Goal: Task Accomplishment & Management: Use online tool/utility

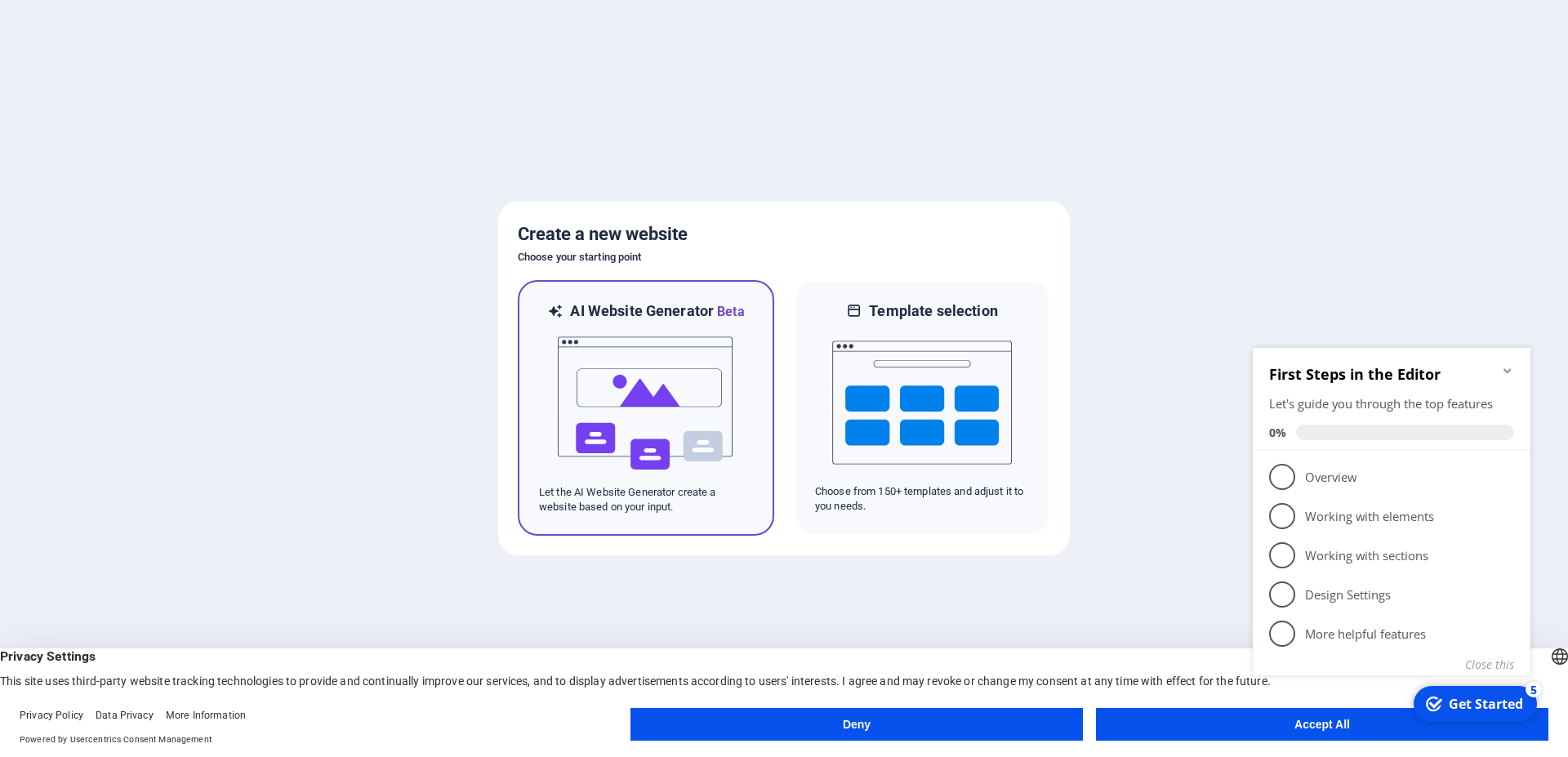
click at [726, 430] on img at bounding box center [646, 403] width 180 height 163
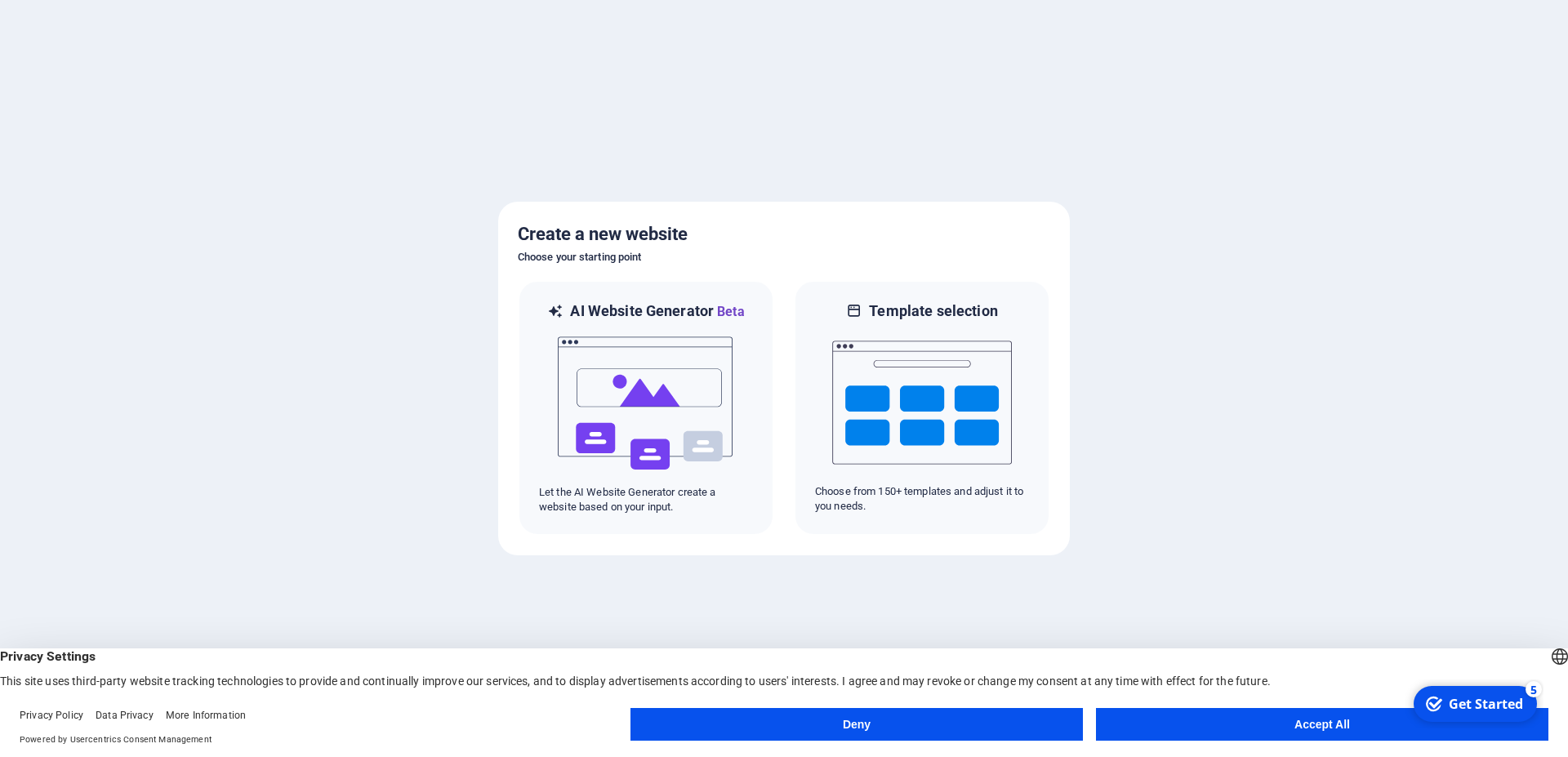
click at [1235, 726] on button "Accept All" at bounding box center [1322, 724] width 452 height 33
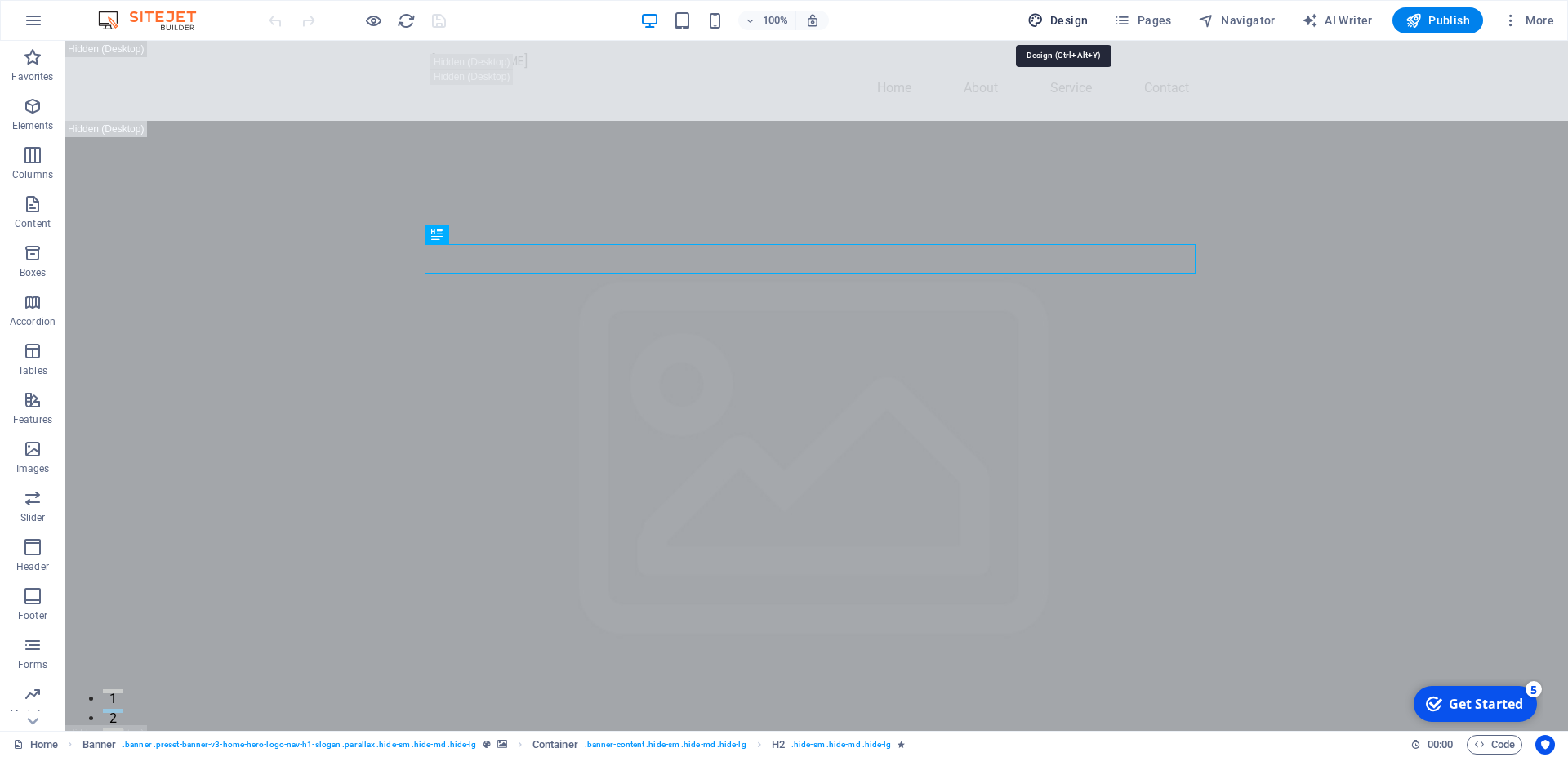
click at [1071, 19] on span "Design" at bounding box center [1057, 20] width 61 height 17
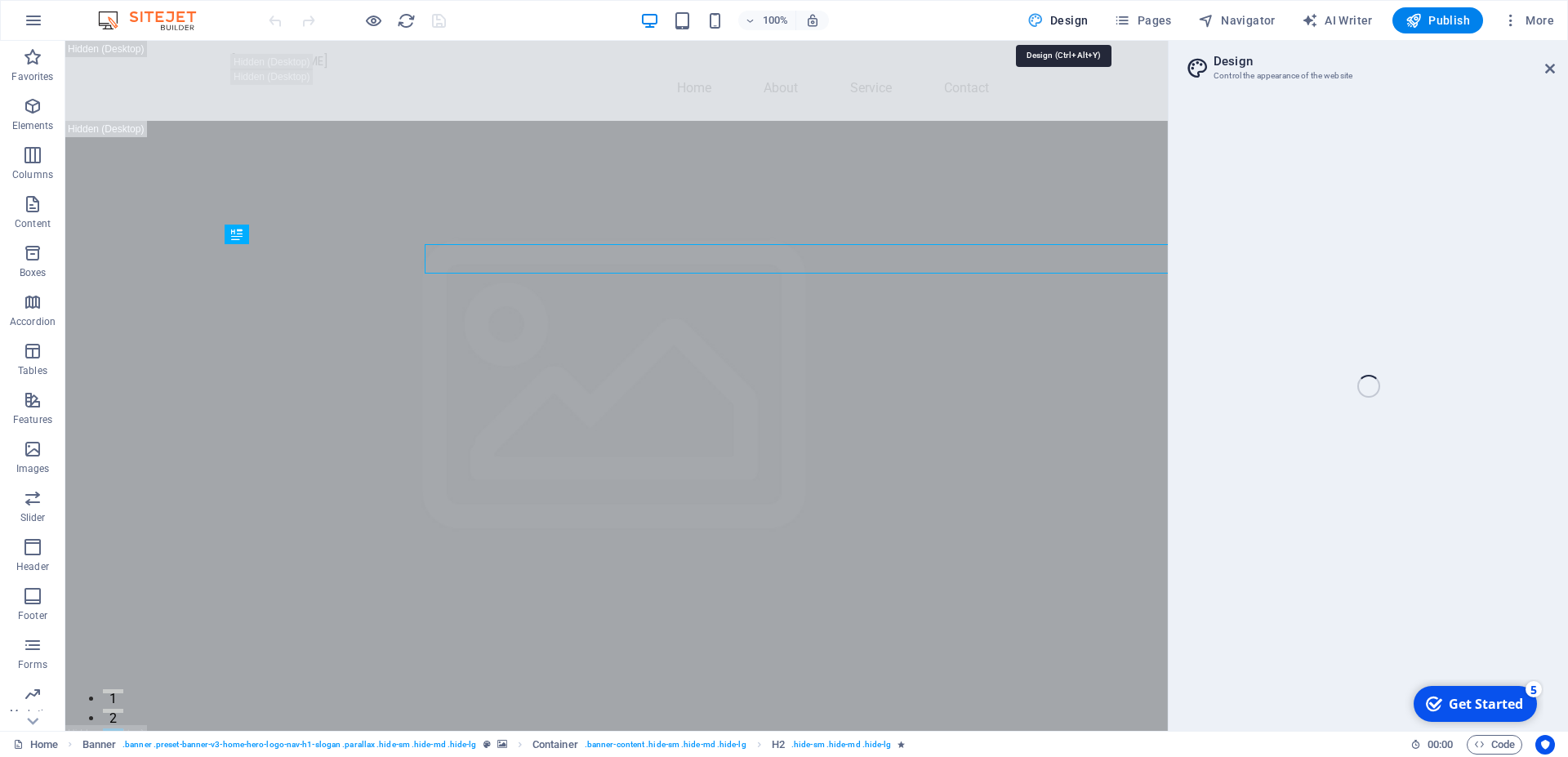
select select "px"
select select "200"
select select "px"
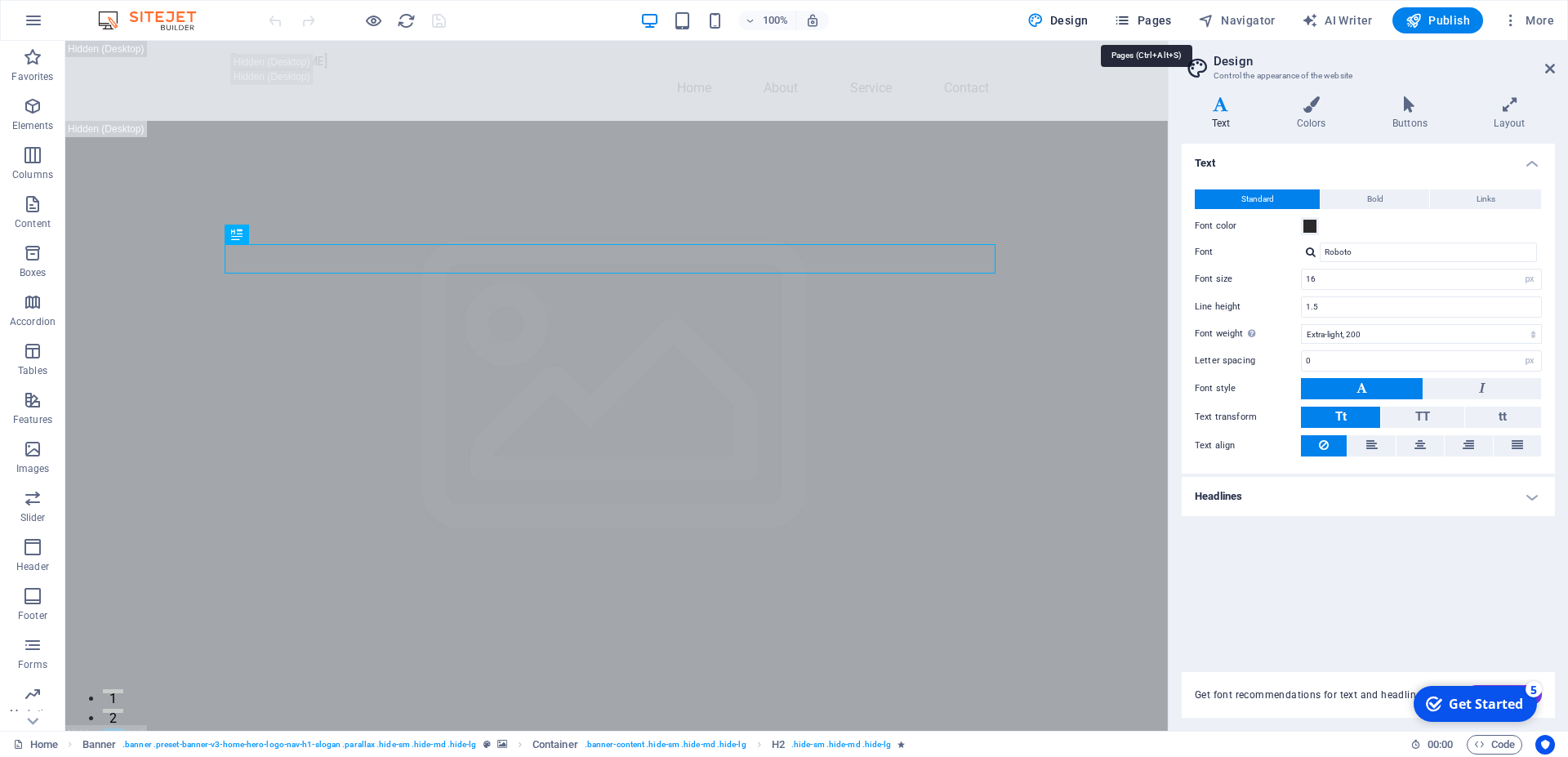
click at [0, 0] on span "Pages" at bounding box center [0, 0] width 0 height 0
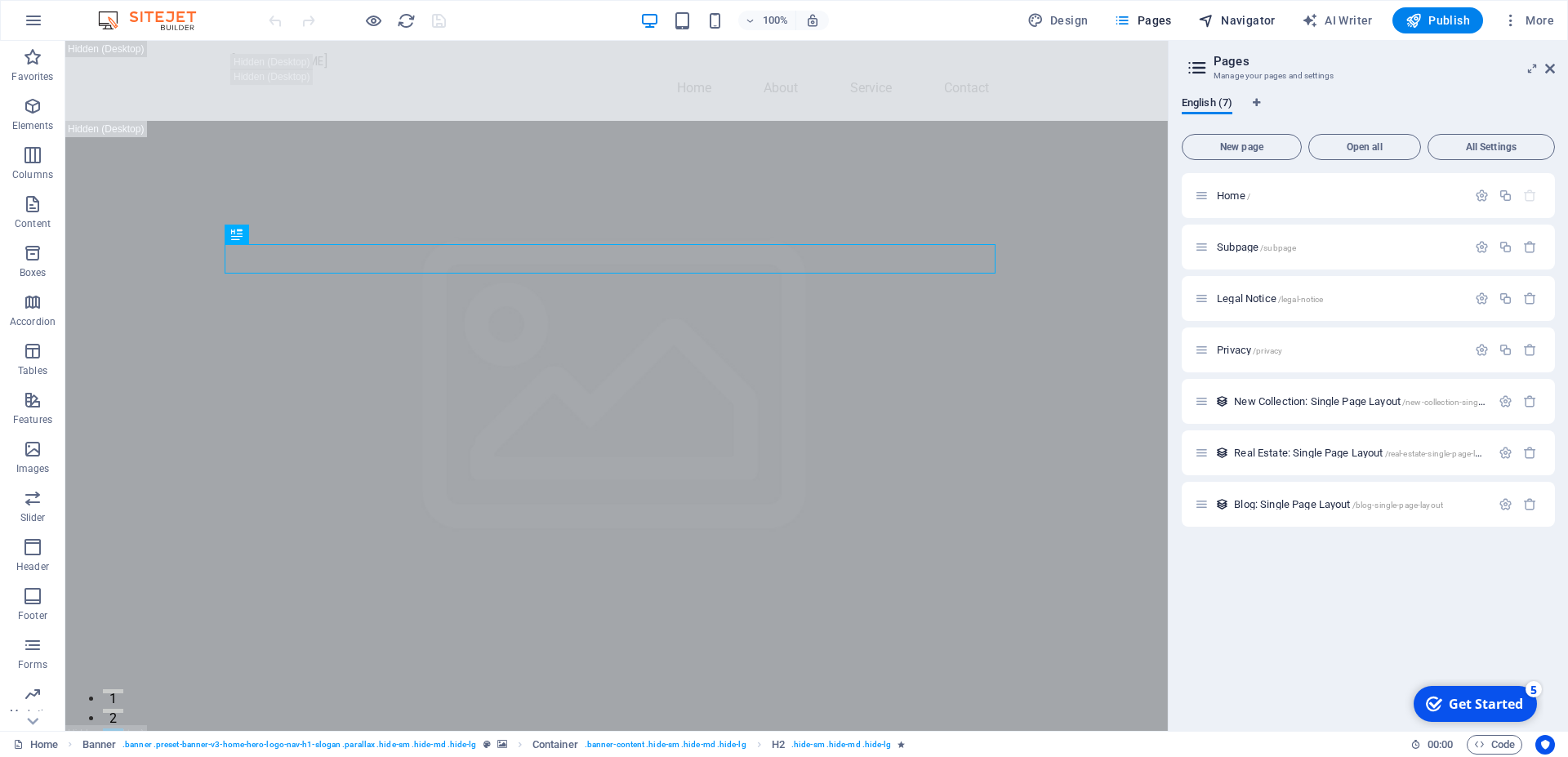
click at [0, 0] on span "Navigator" at bounding box center [0, 0] width 0 height 0
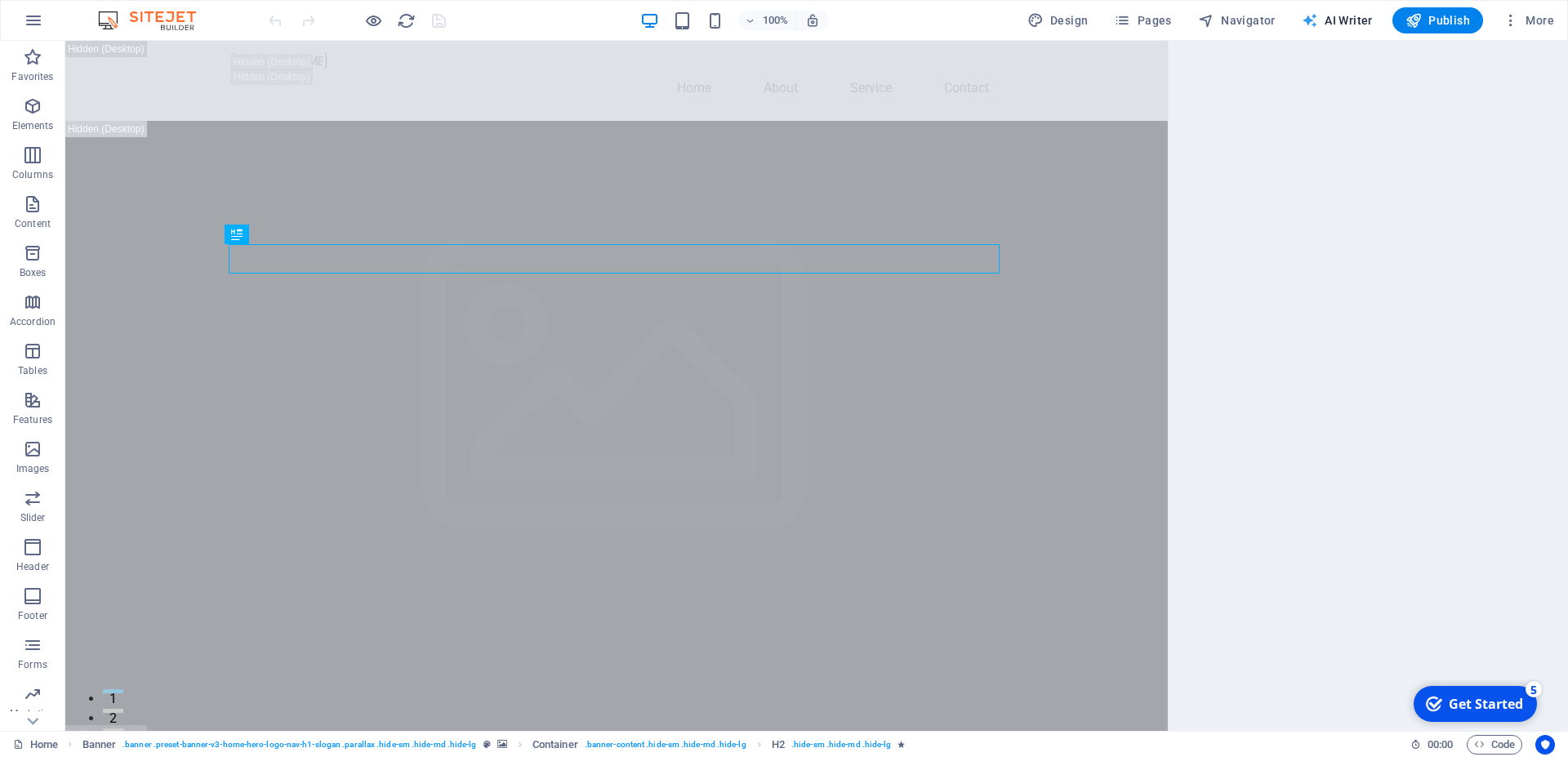
select select "English"
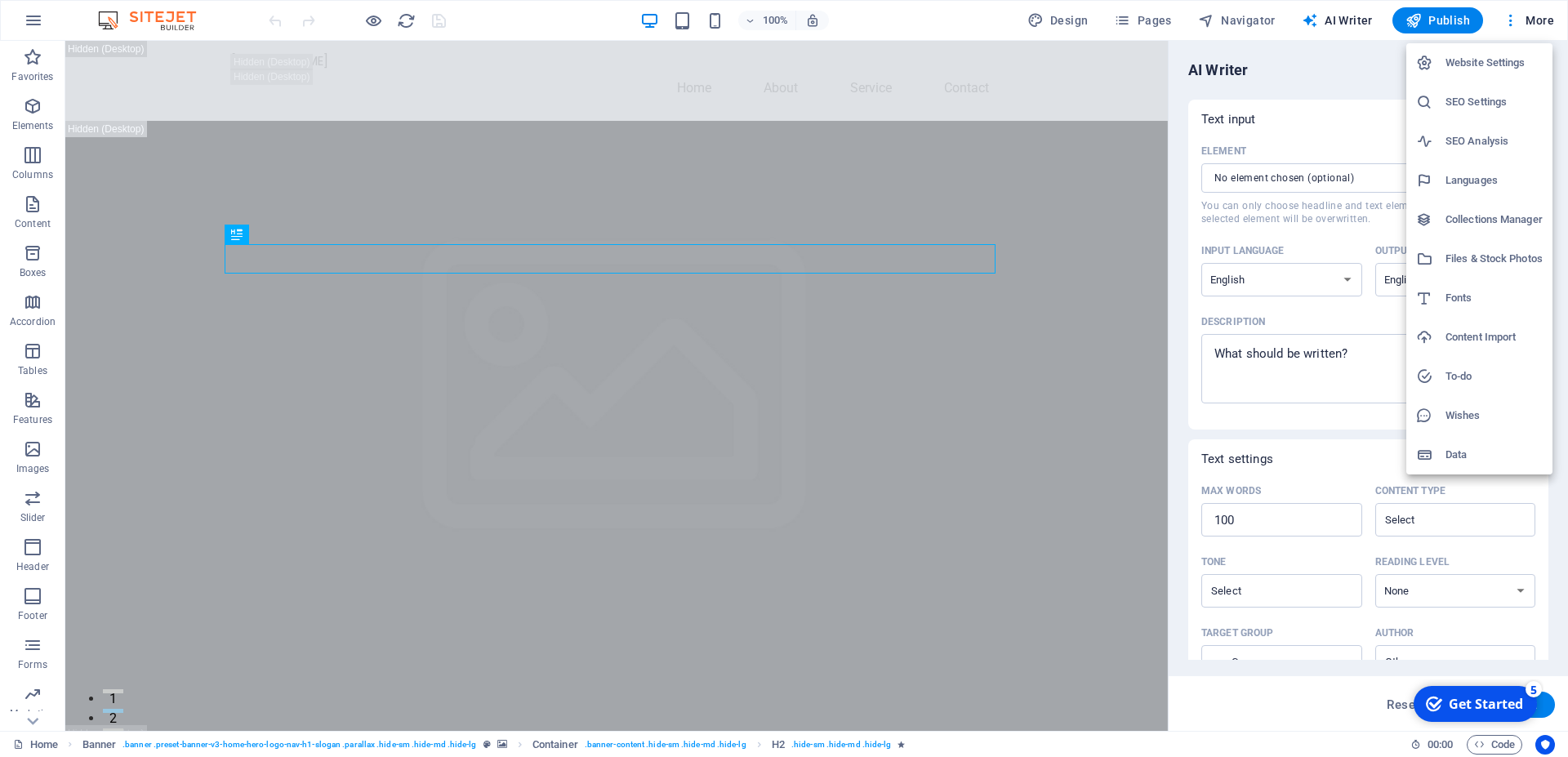
click at [1050, 21] on div at bounding box center [784, 378] width 1568 height 757
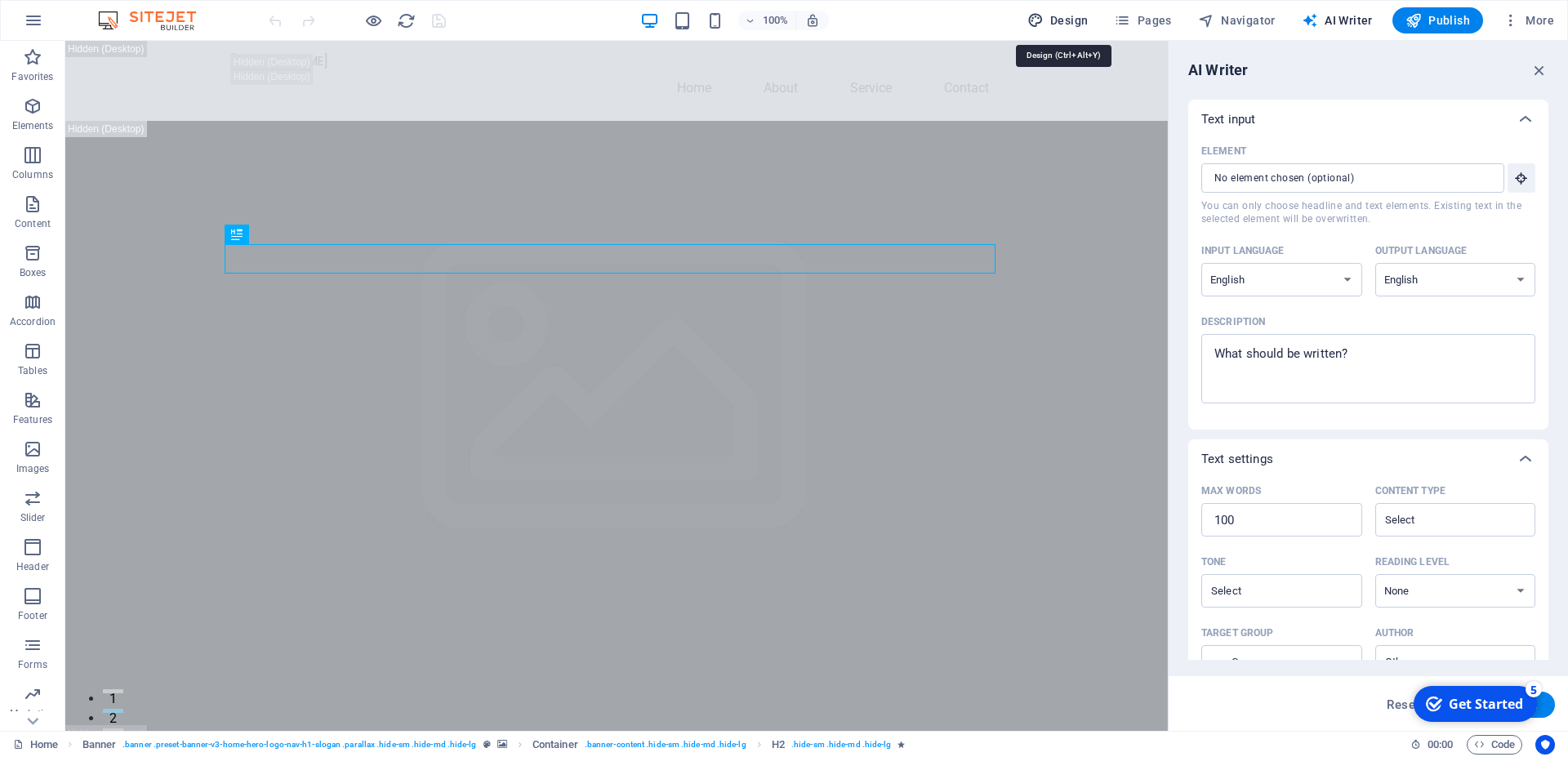
click at [1038, 18] on icon "button" at bounding box center [1035, 20] width 17 height 17
select select "px"
select select "200"
select select "px"
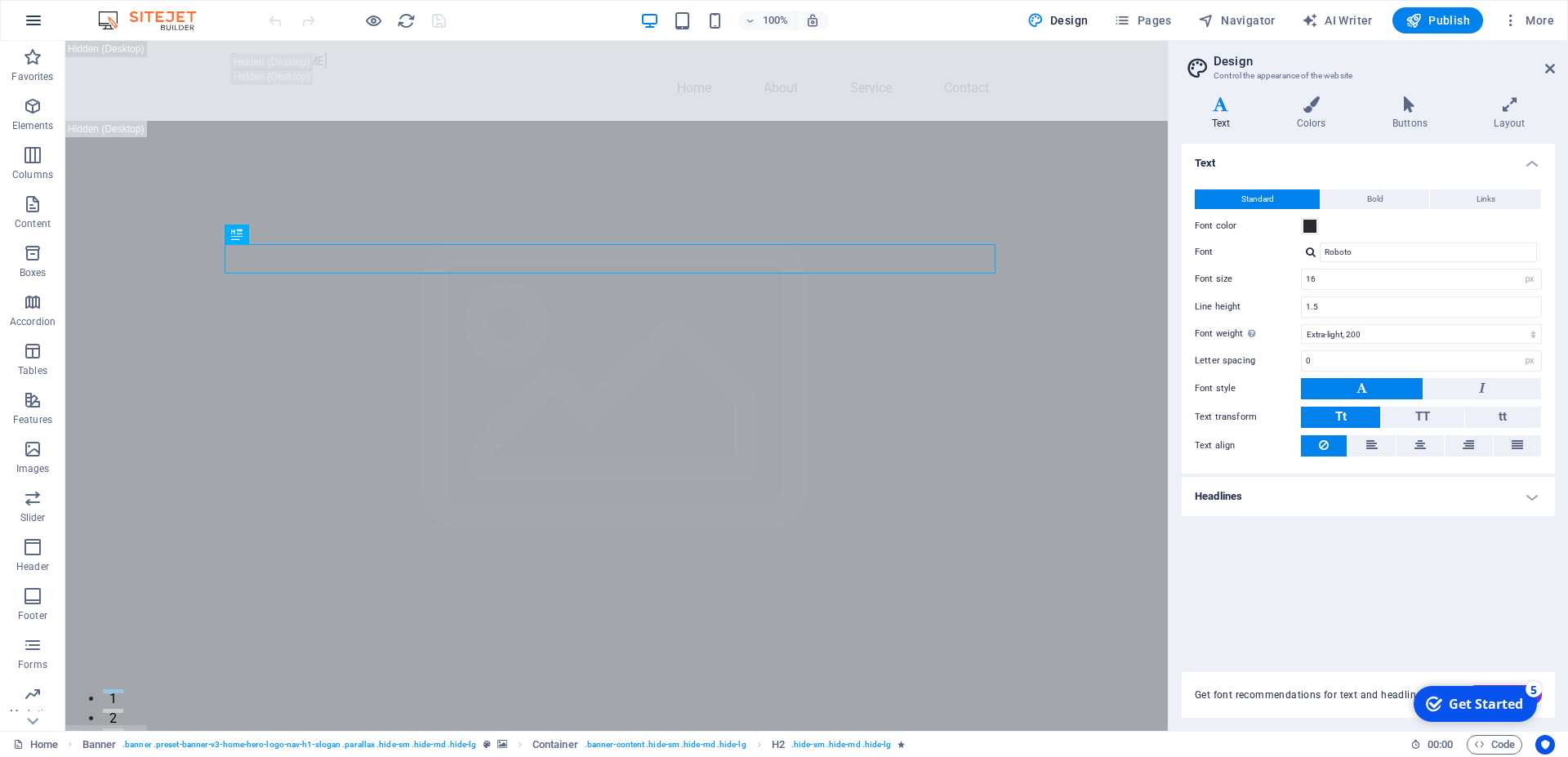
click at [0, 0] on icon "button" at bounding box center [0, 0] width 0 height 0
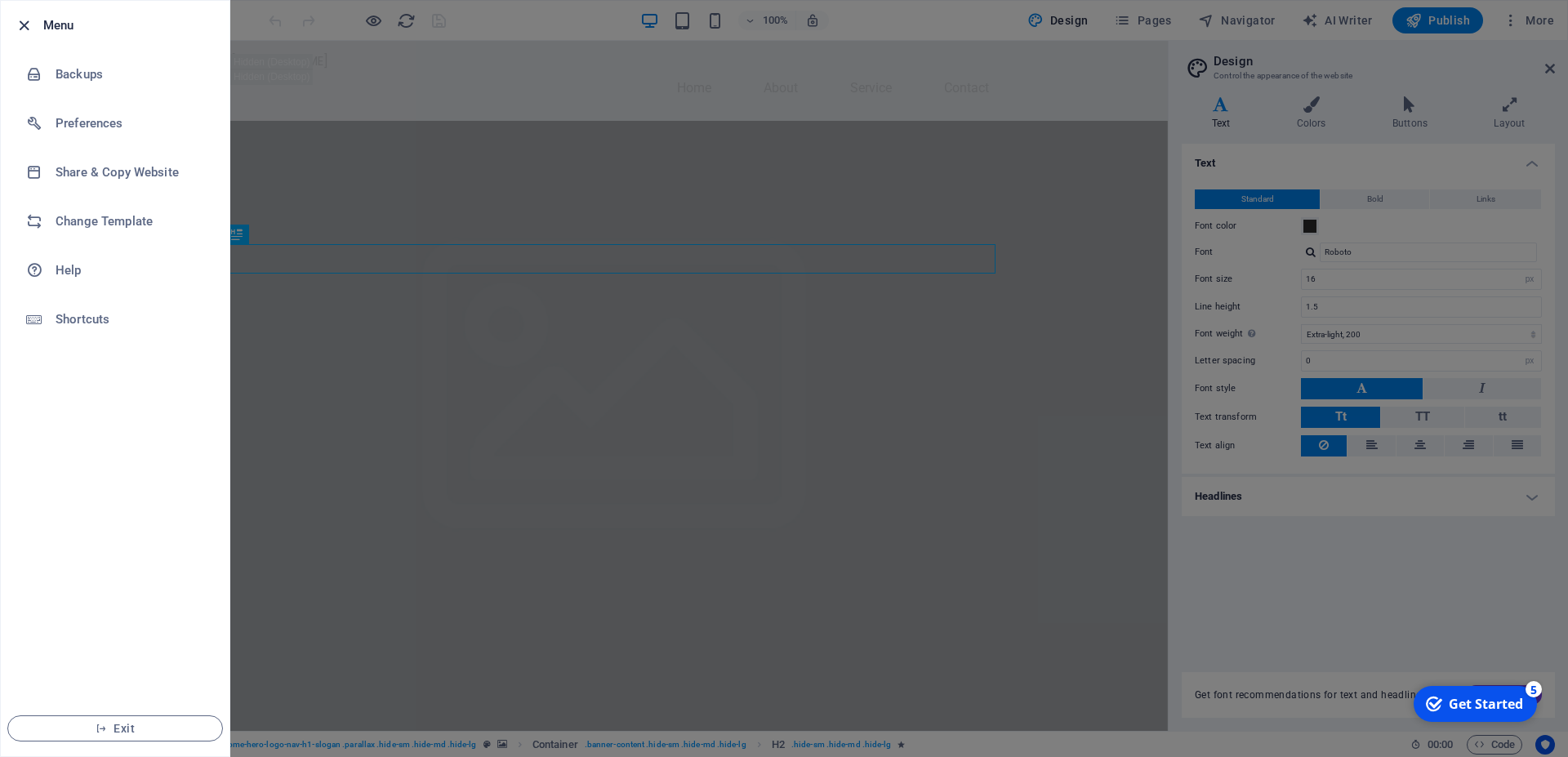
click at [24, 27] on icon "button" at bounding box center [24, 26] width 19 height 19
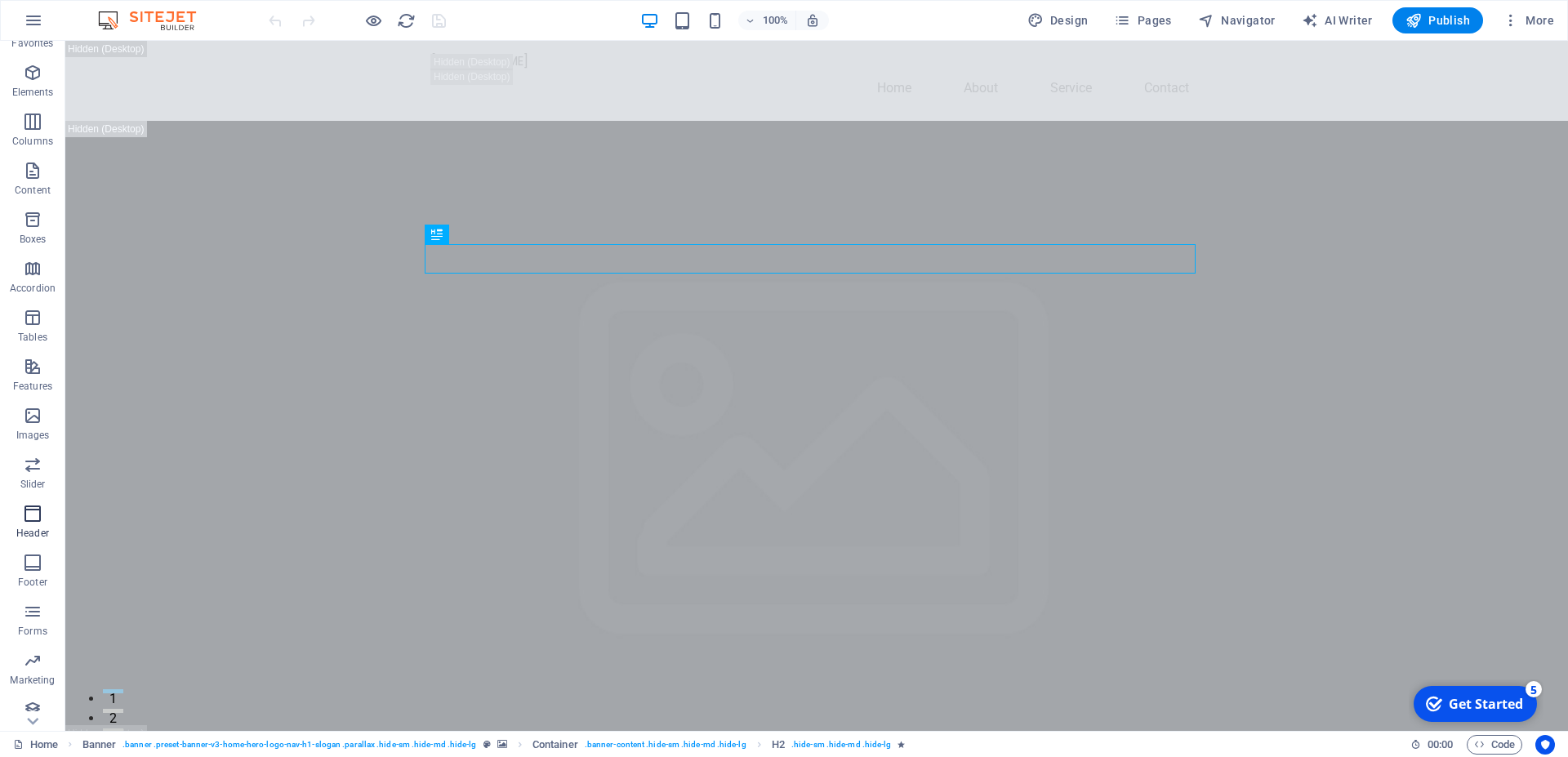
scroll to position [45, 0]
click at [1514, 23] on icon "button" at bounding box center [1511, 20] width 17 height 17
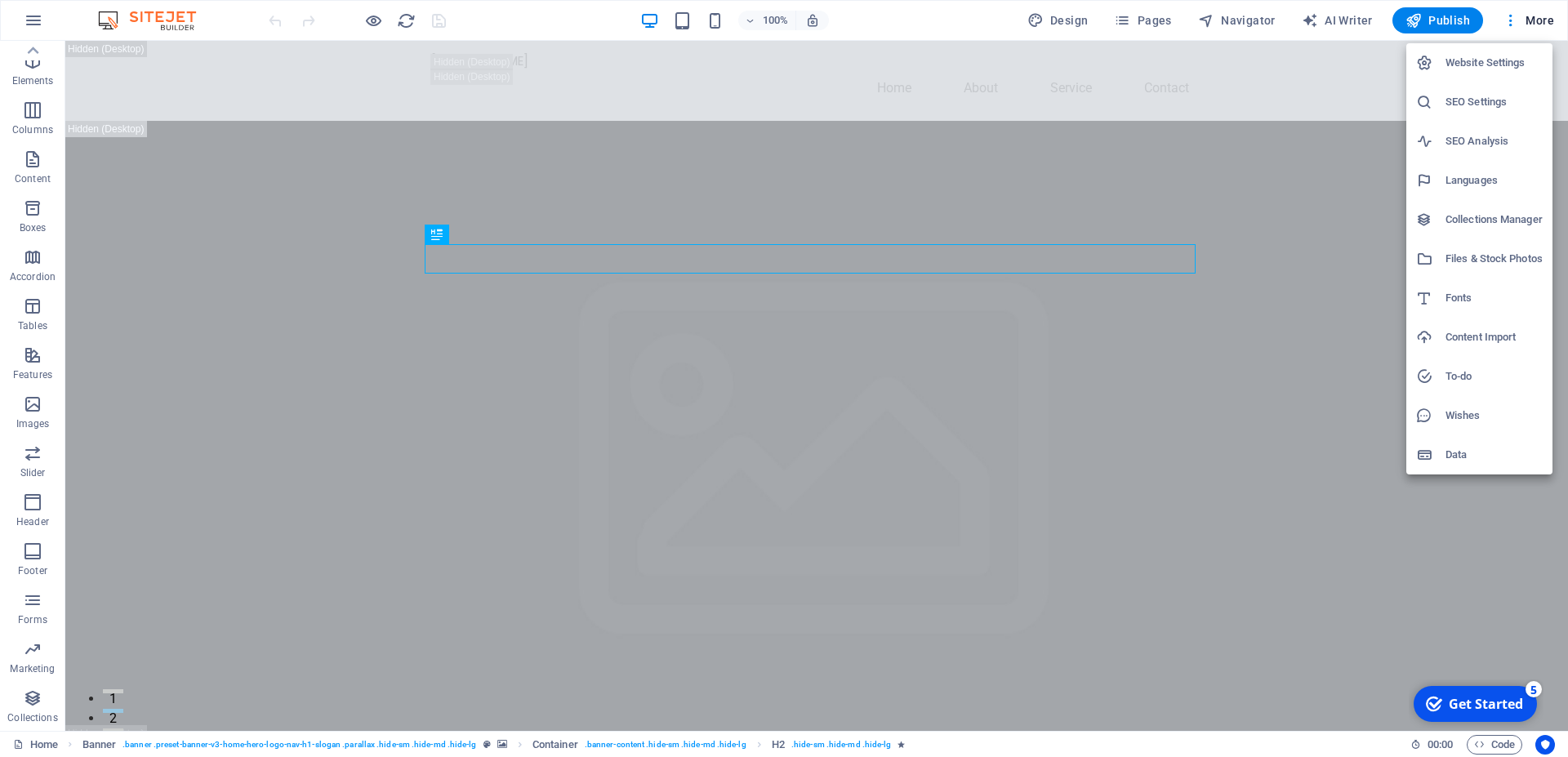
click at [1467, 178] on h6 "Languages" at bounding box center [1494, 181] width 97 height 19
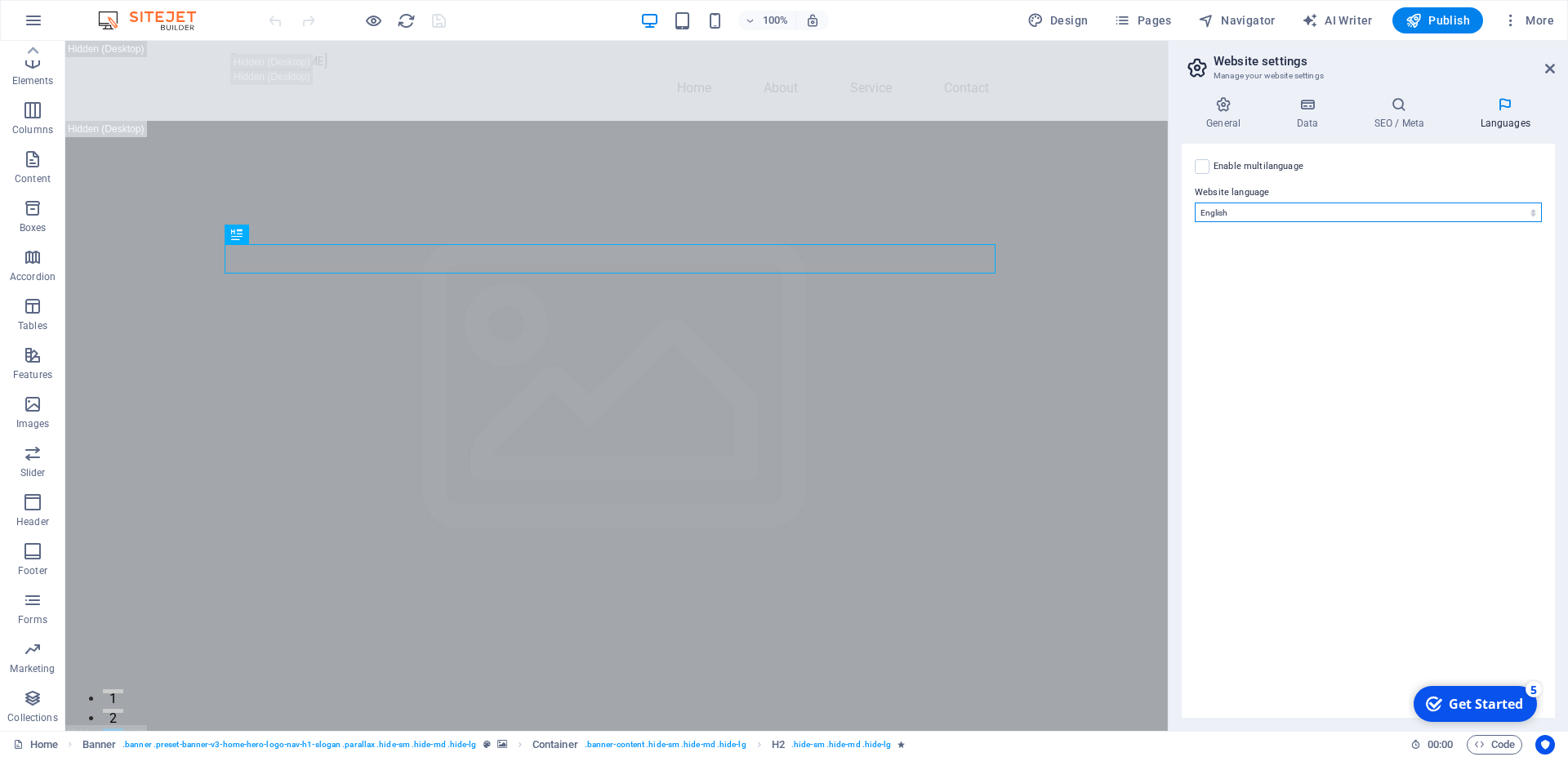
select select "127"
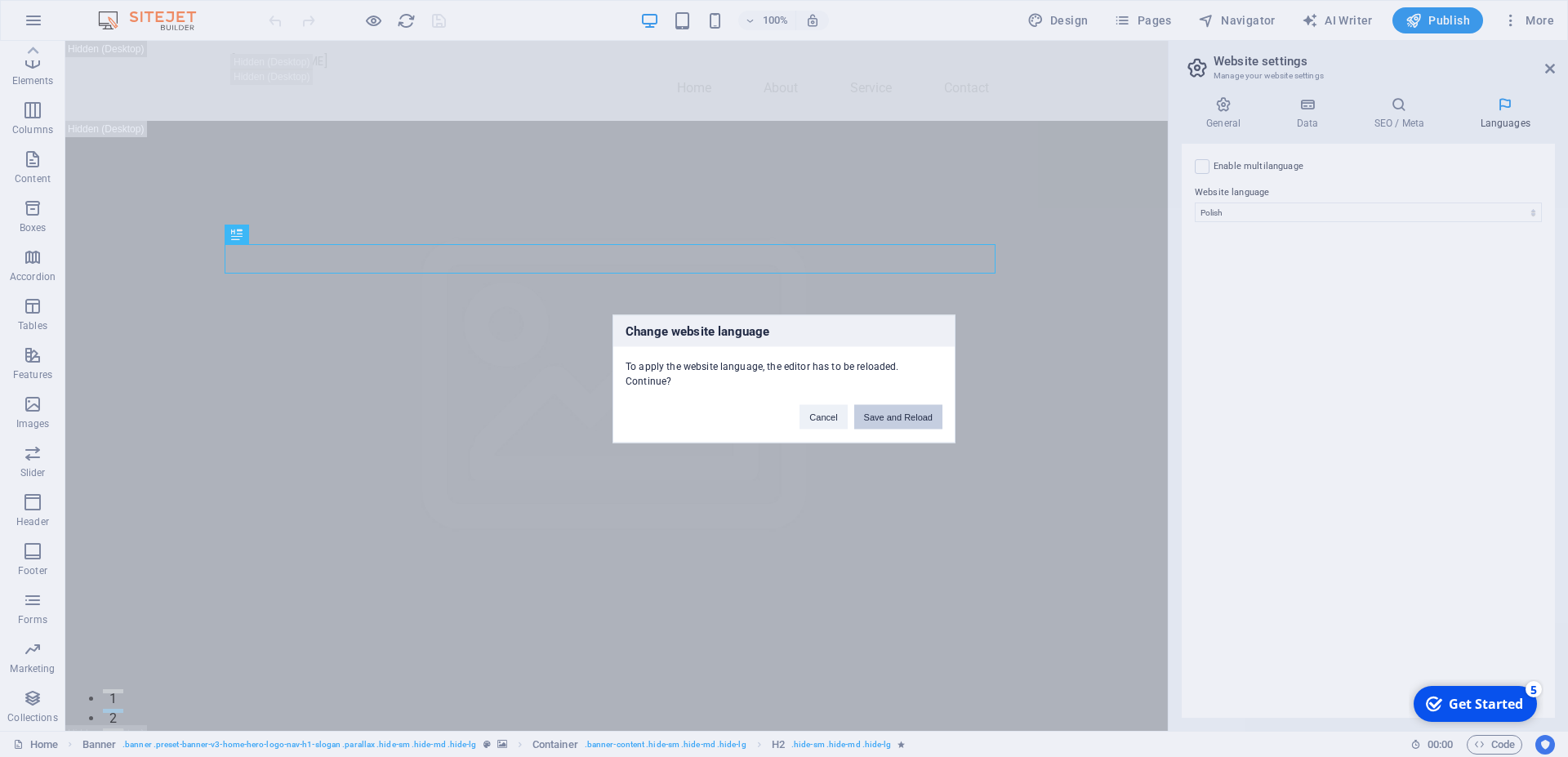
click at [897, 409] on button "Save and Reload" at bounding box center [898, 416] width 88 height 25
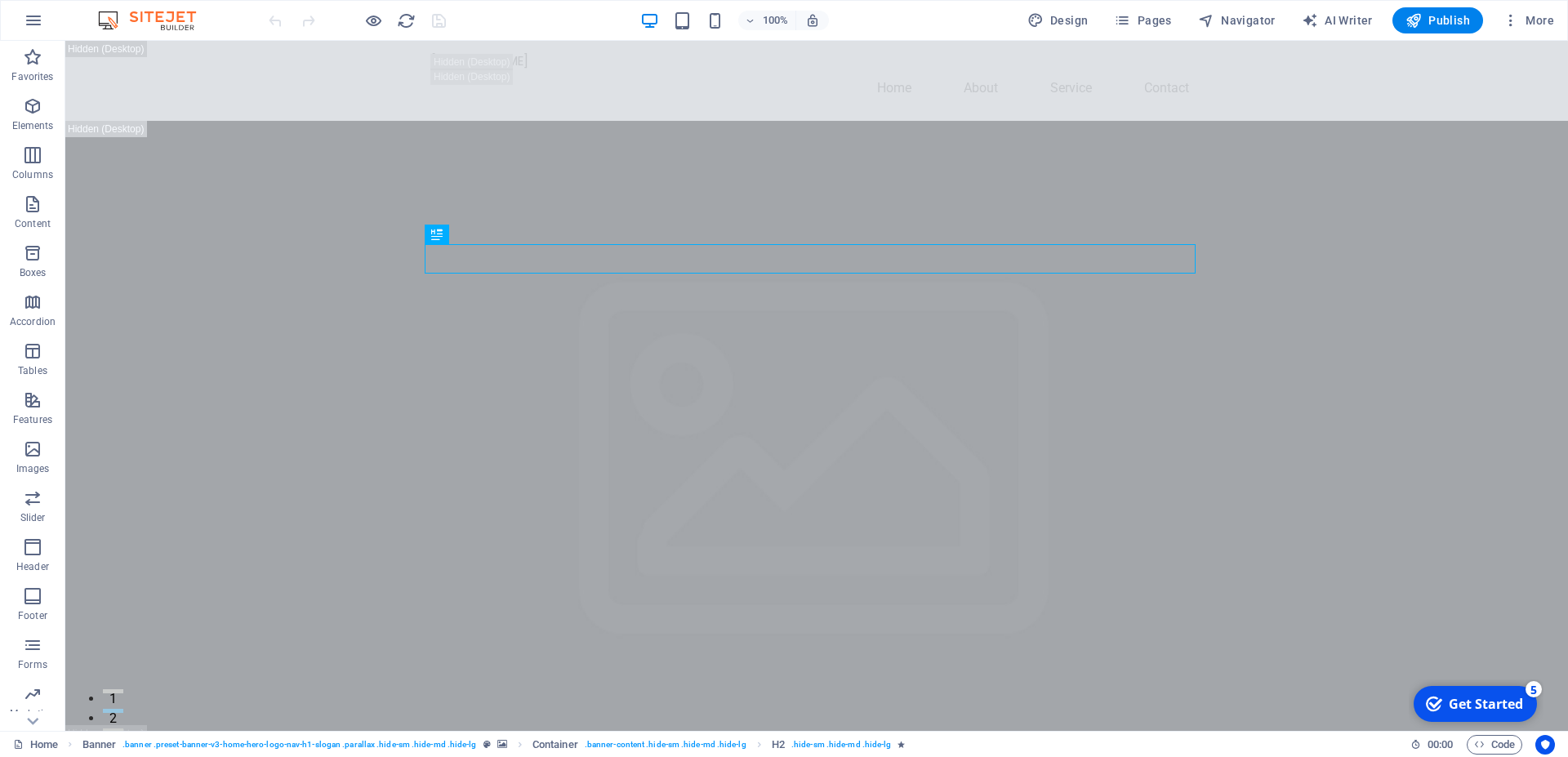
click at [1535, 689] on div "5" at bounding box center [1534, 689] width 17 height 17
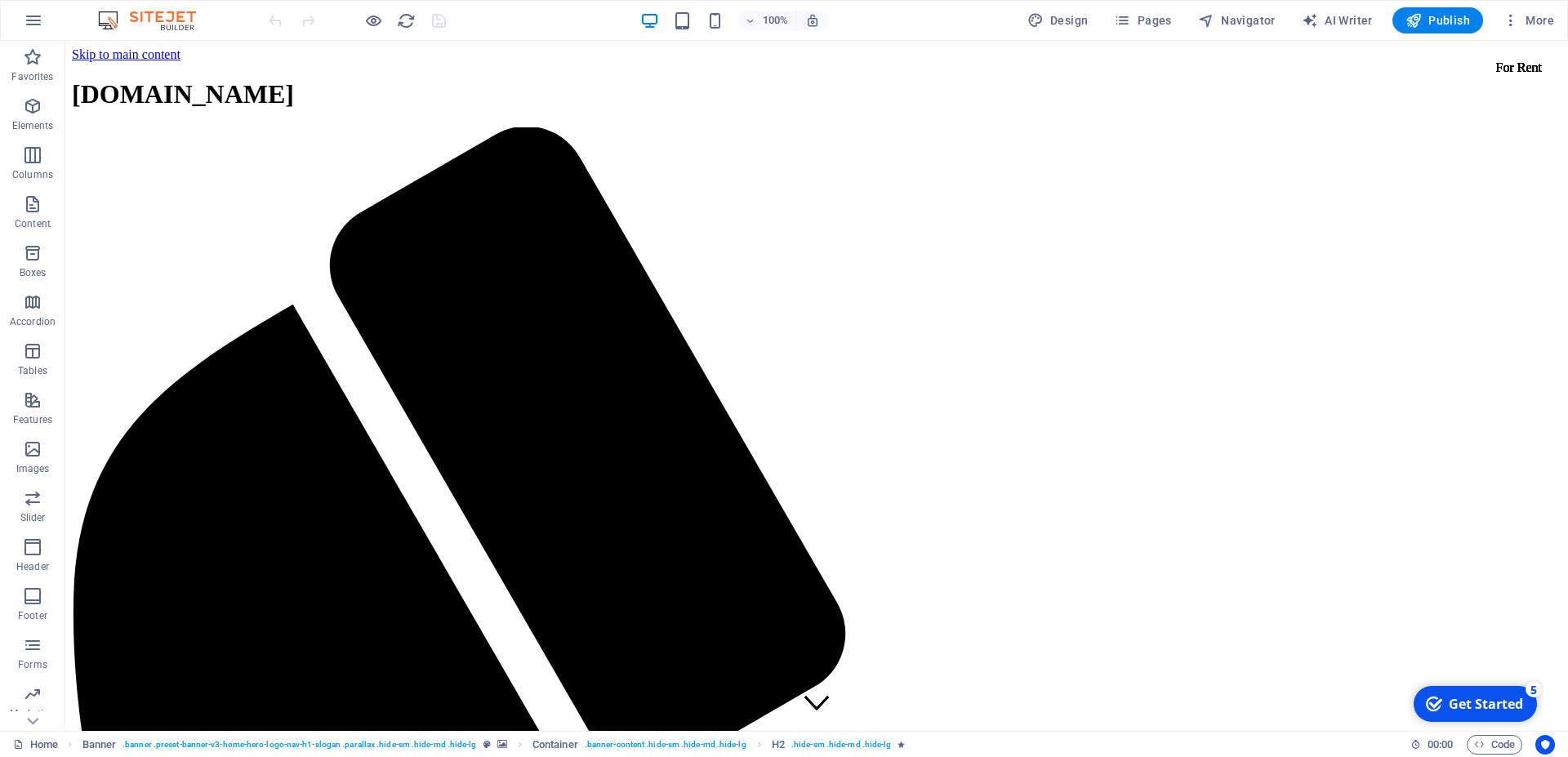
click at [0, 0] on img at bounding box center [0, 0] width 0 height 0
click at [0, 0] on icon "button" at bounding box center [0, 0] width 0 height 0
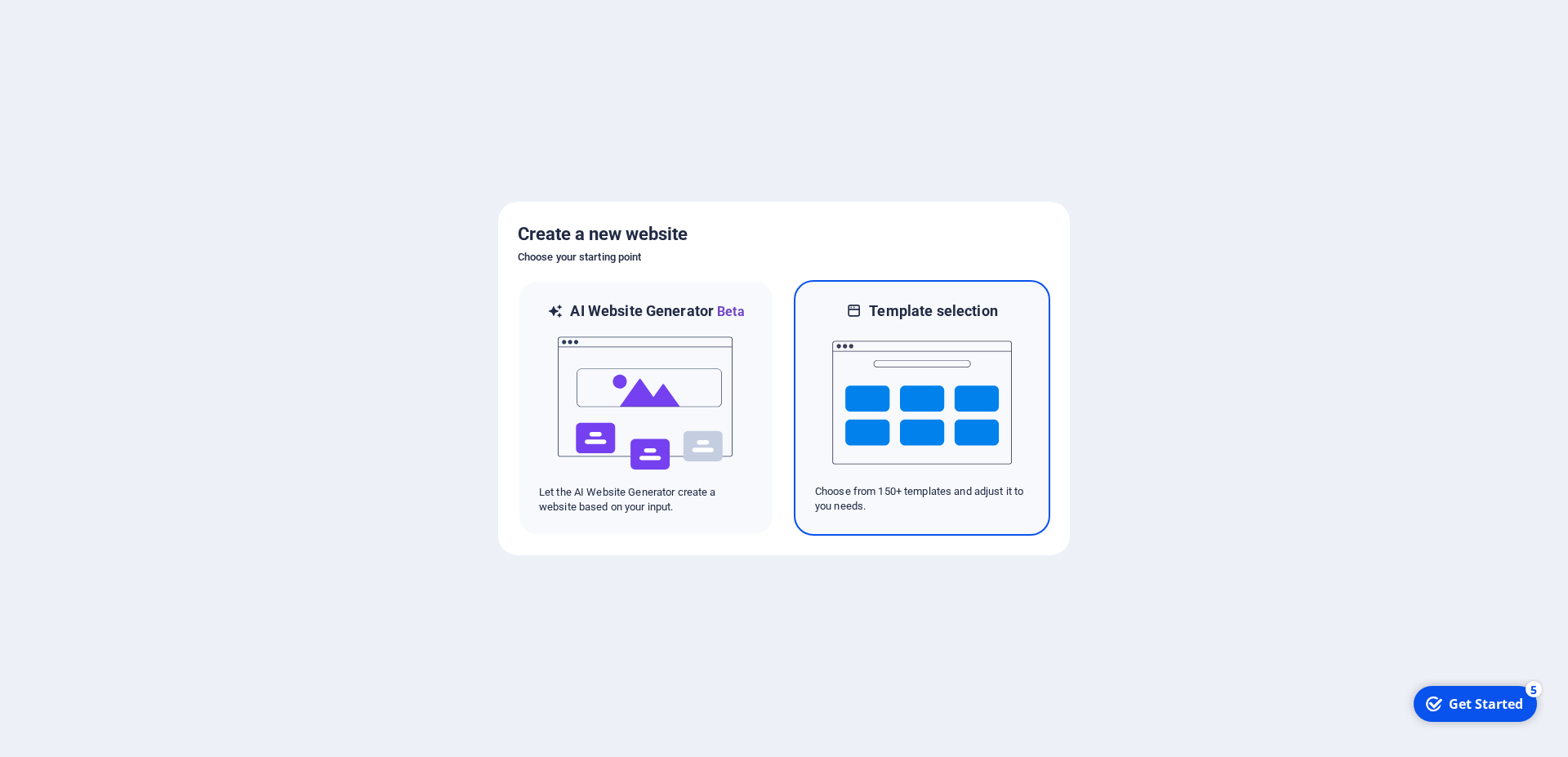
click at [897, 421] on img at bounding box center [922, 402] width 180 height 163
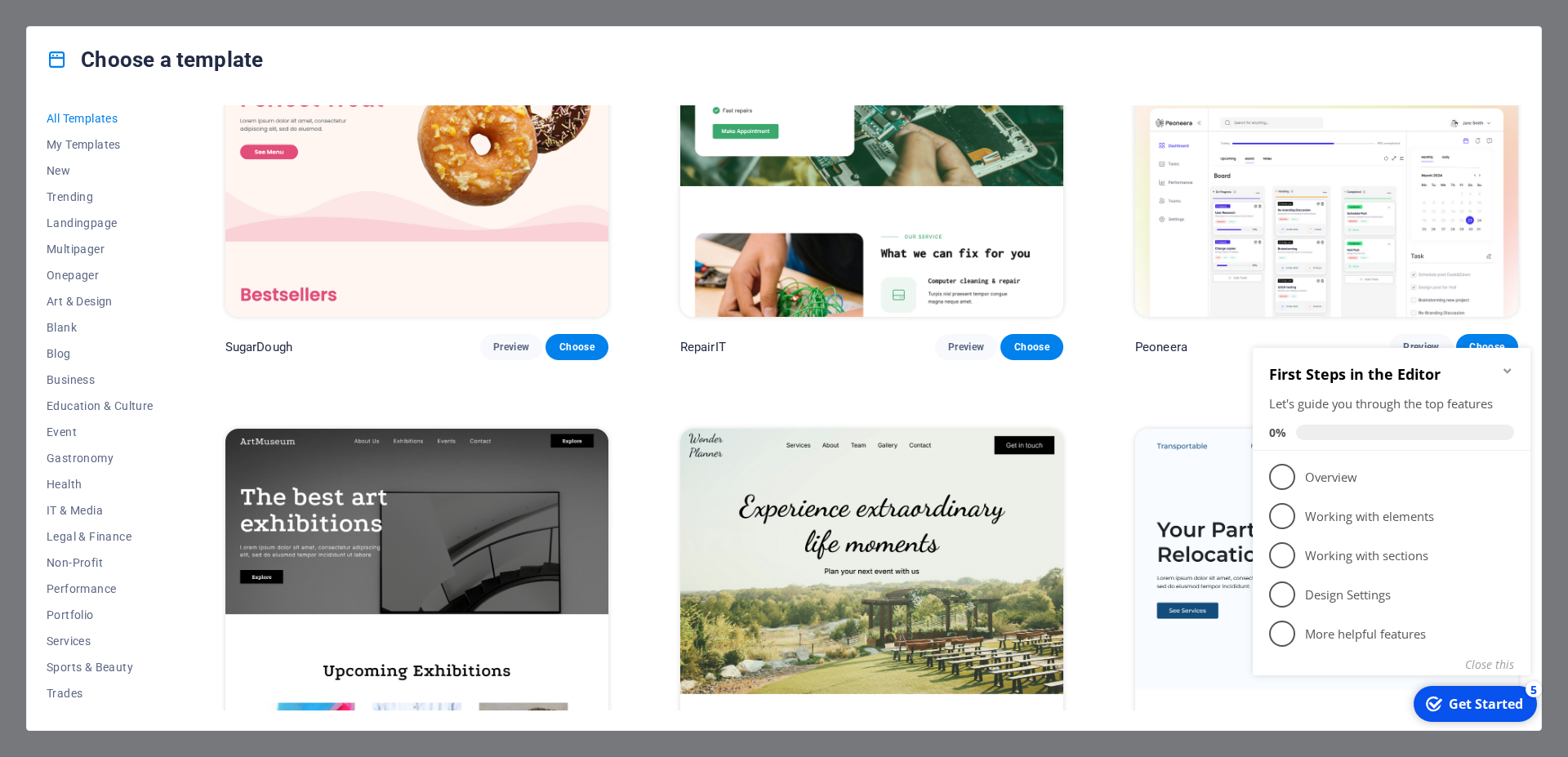
scroll to position [147, 0]
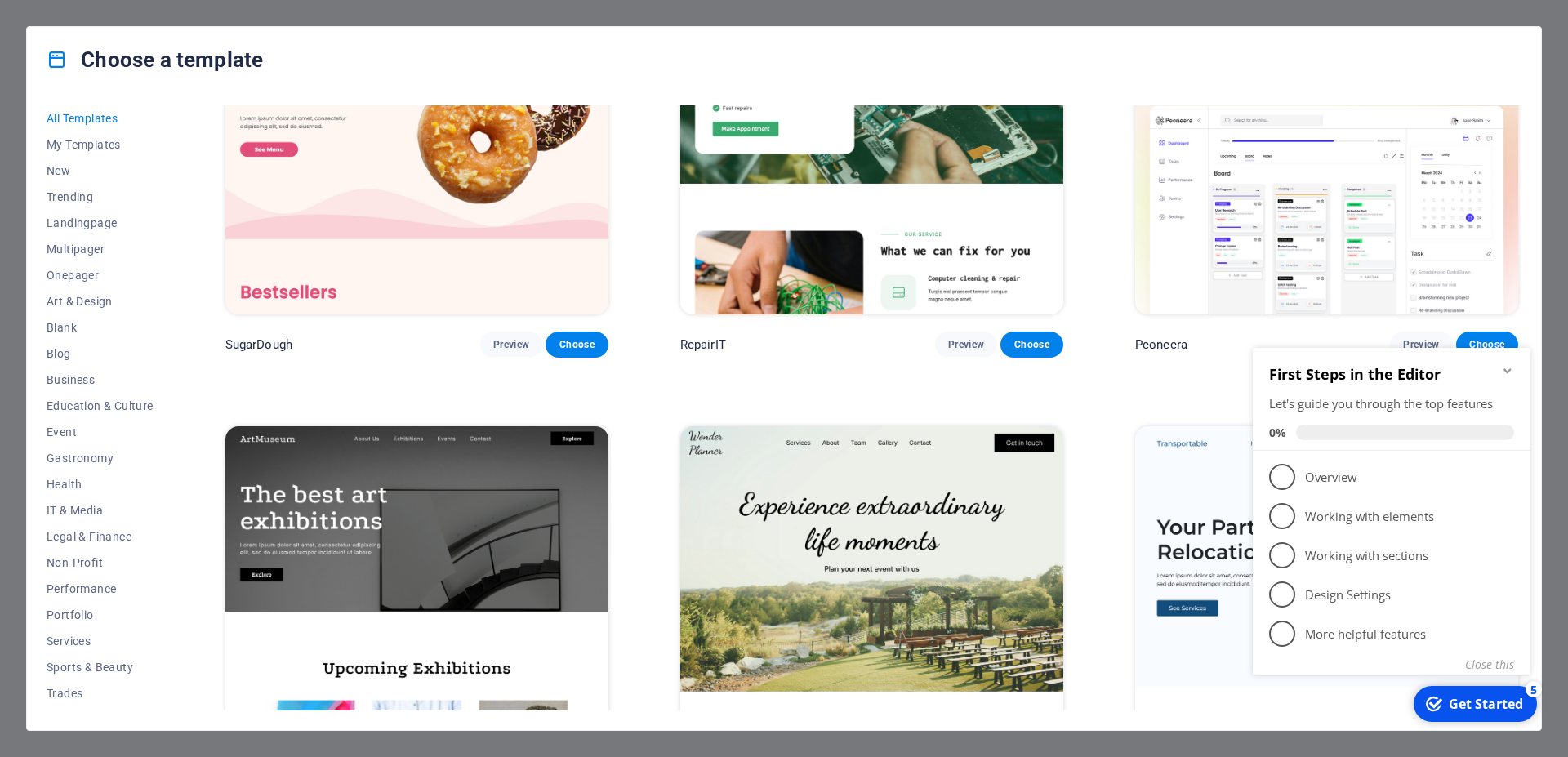
click at [1506, 371] on icon "Minimize checklist" at bounding box center [1507, 371] width 7 height 5
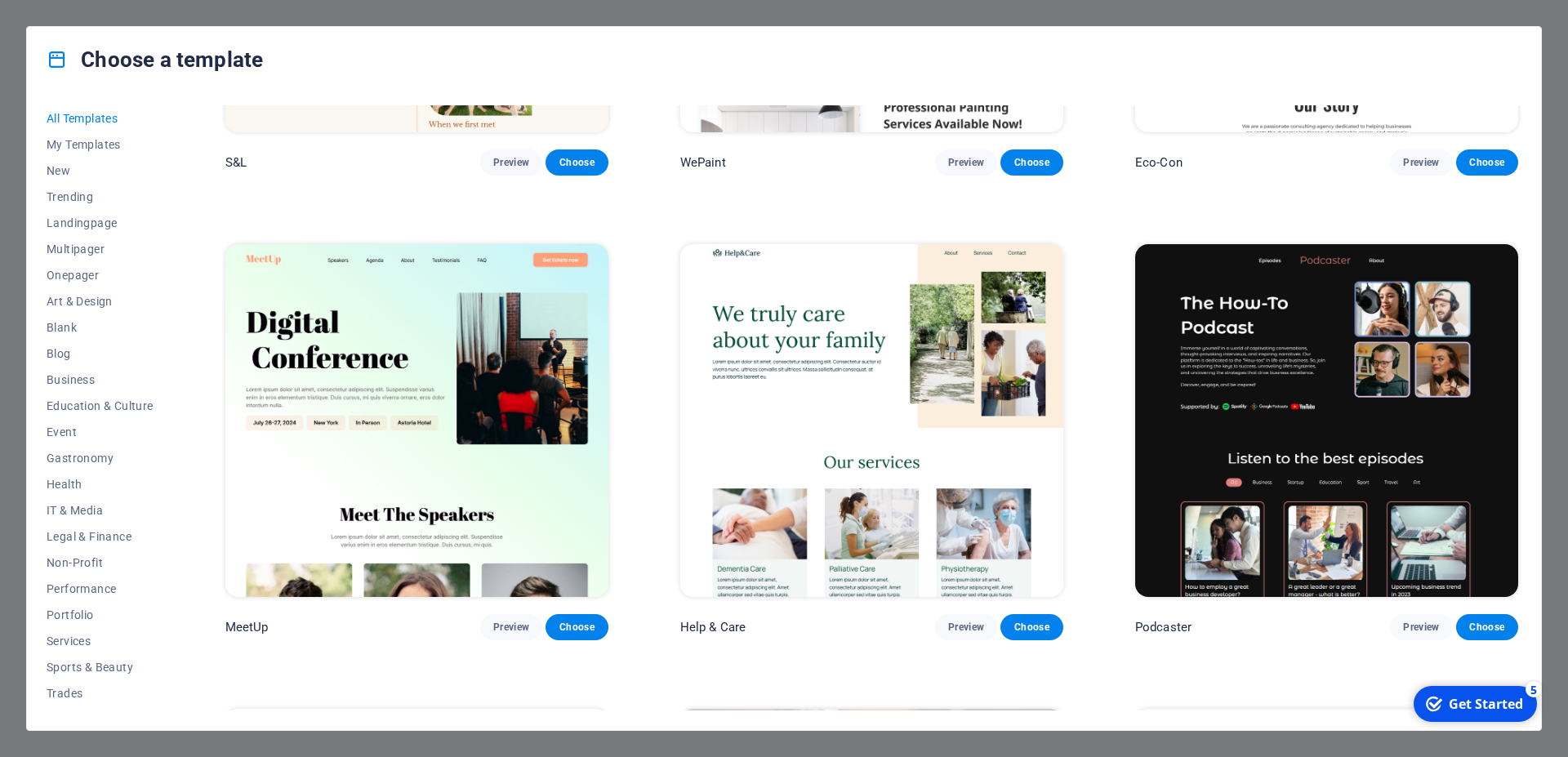
scroll to position [1323, 0]
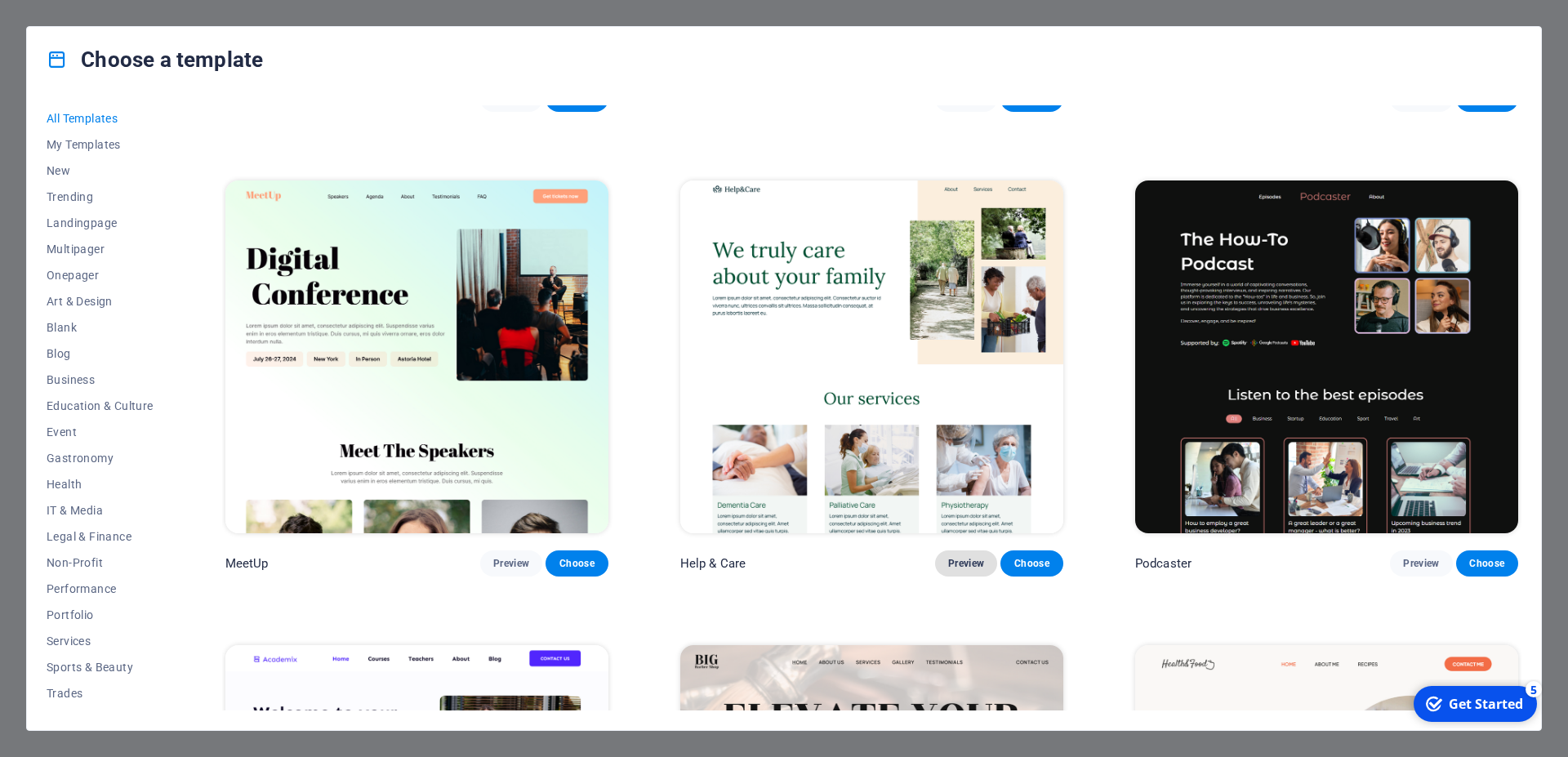
click at [955, 557] on span "Preview" at bounding box center [966, 563] width 36 height 13
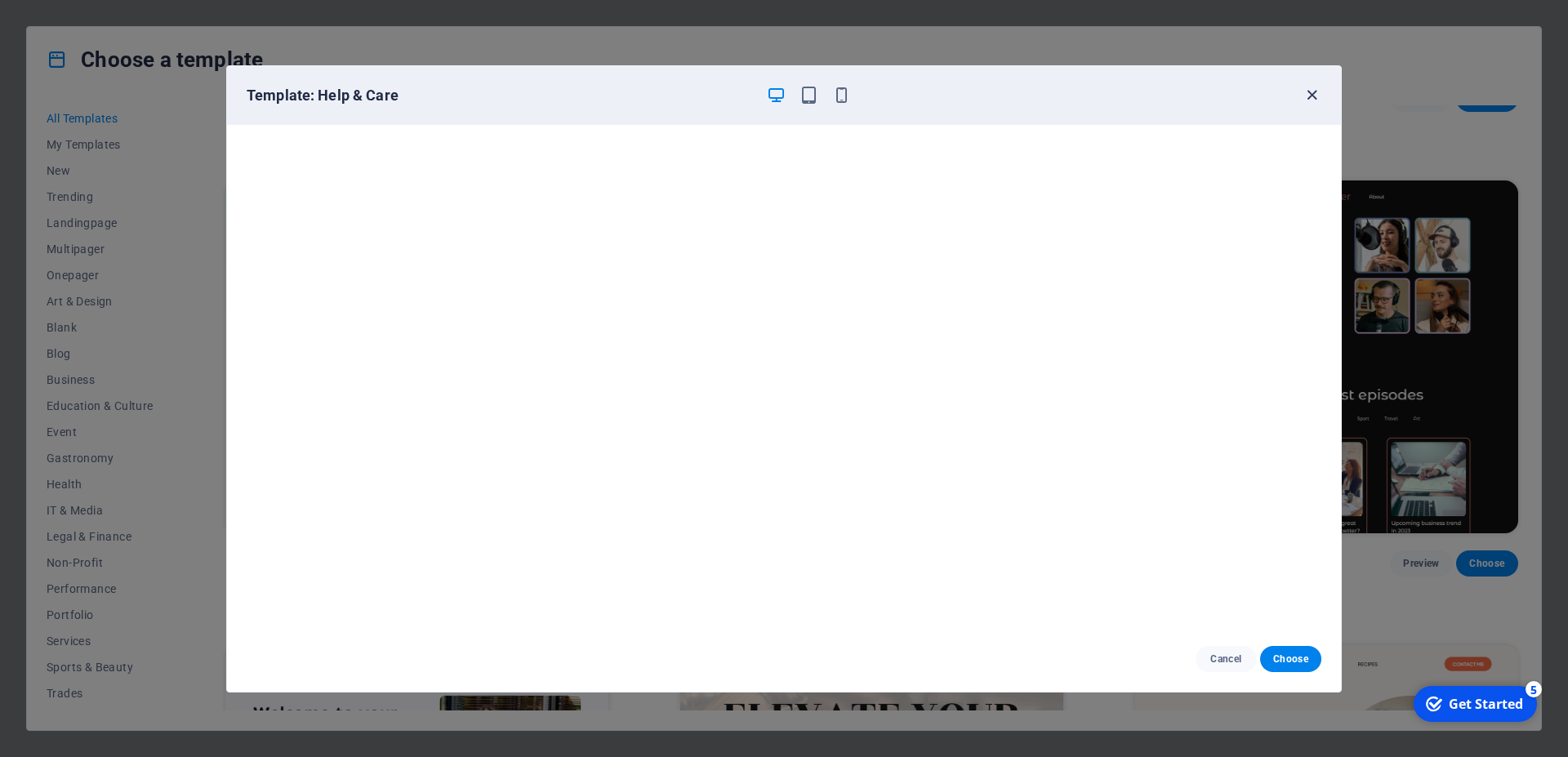
click at [1312, 92] on icon "button" at bounding box center [1311, 94] width 19 height 19
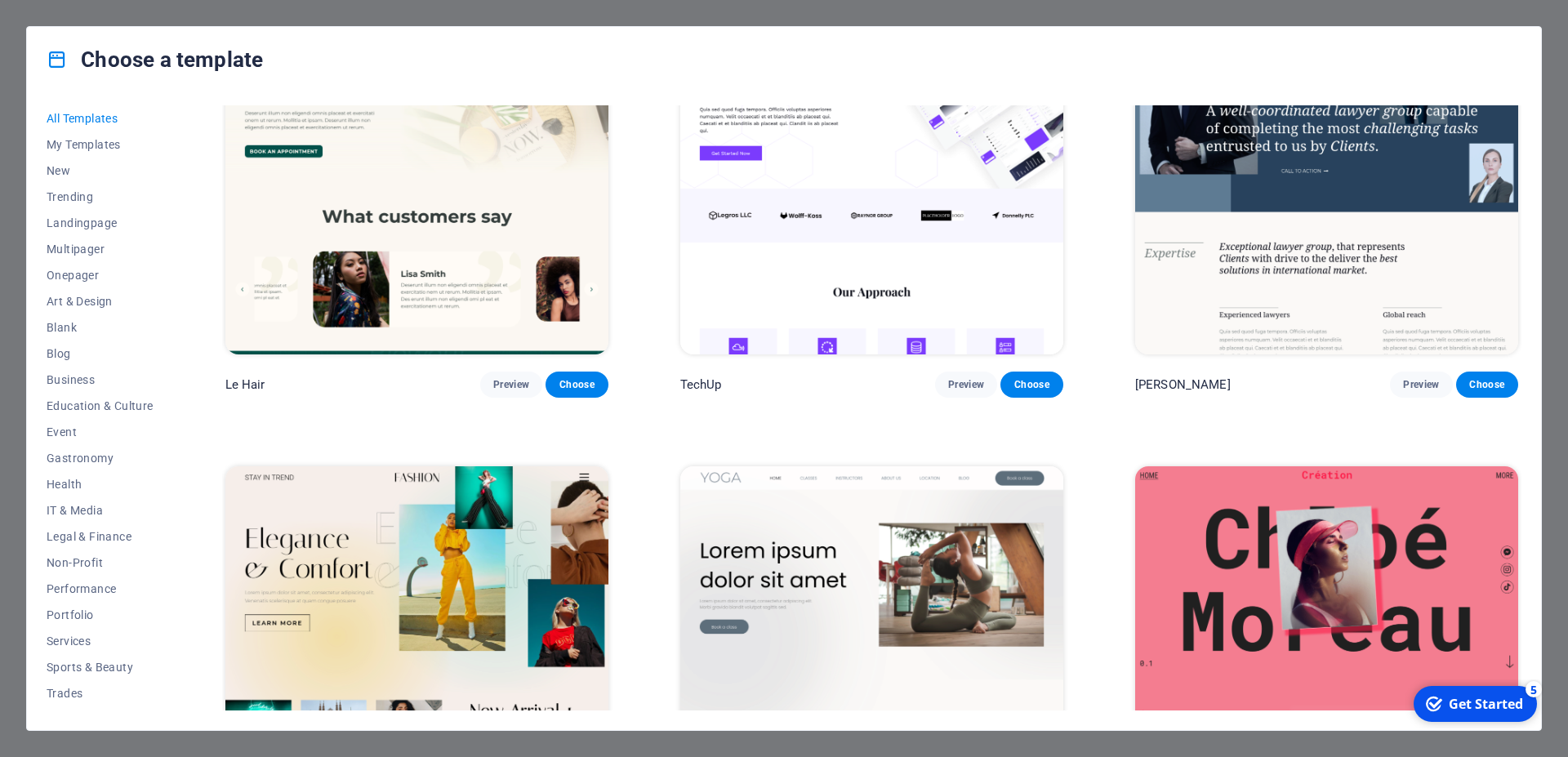
scroll to position [6764, 0]
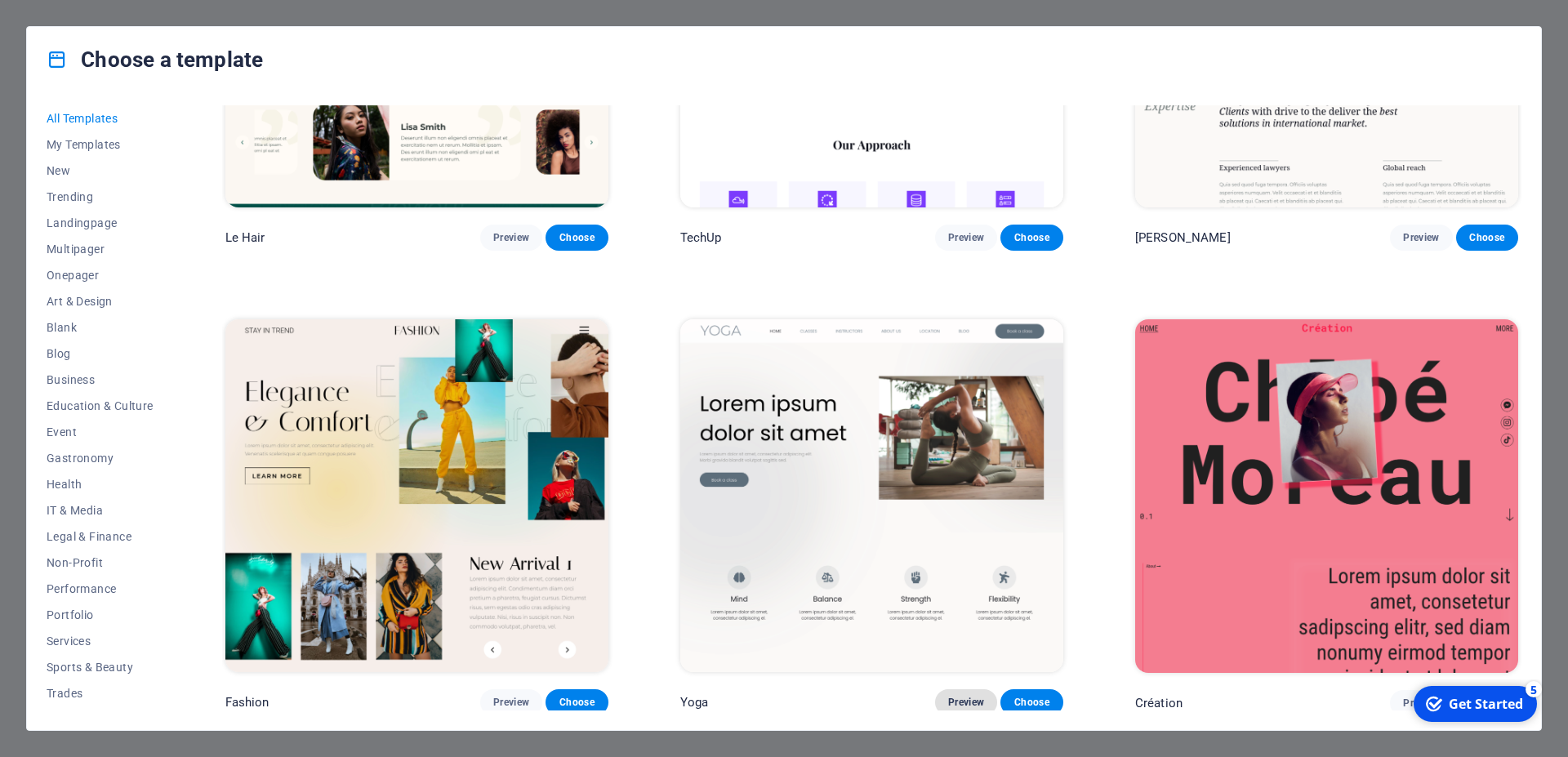
click at [950, 696] on span "Preview" at bounding box center [966, 702] width 36 height 13
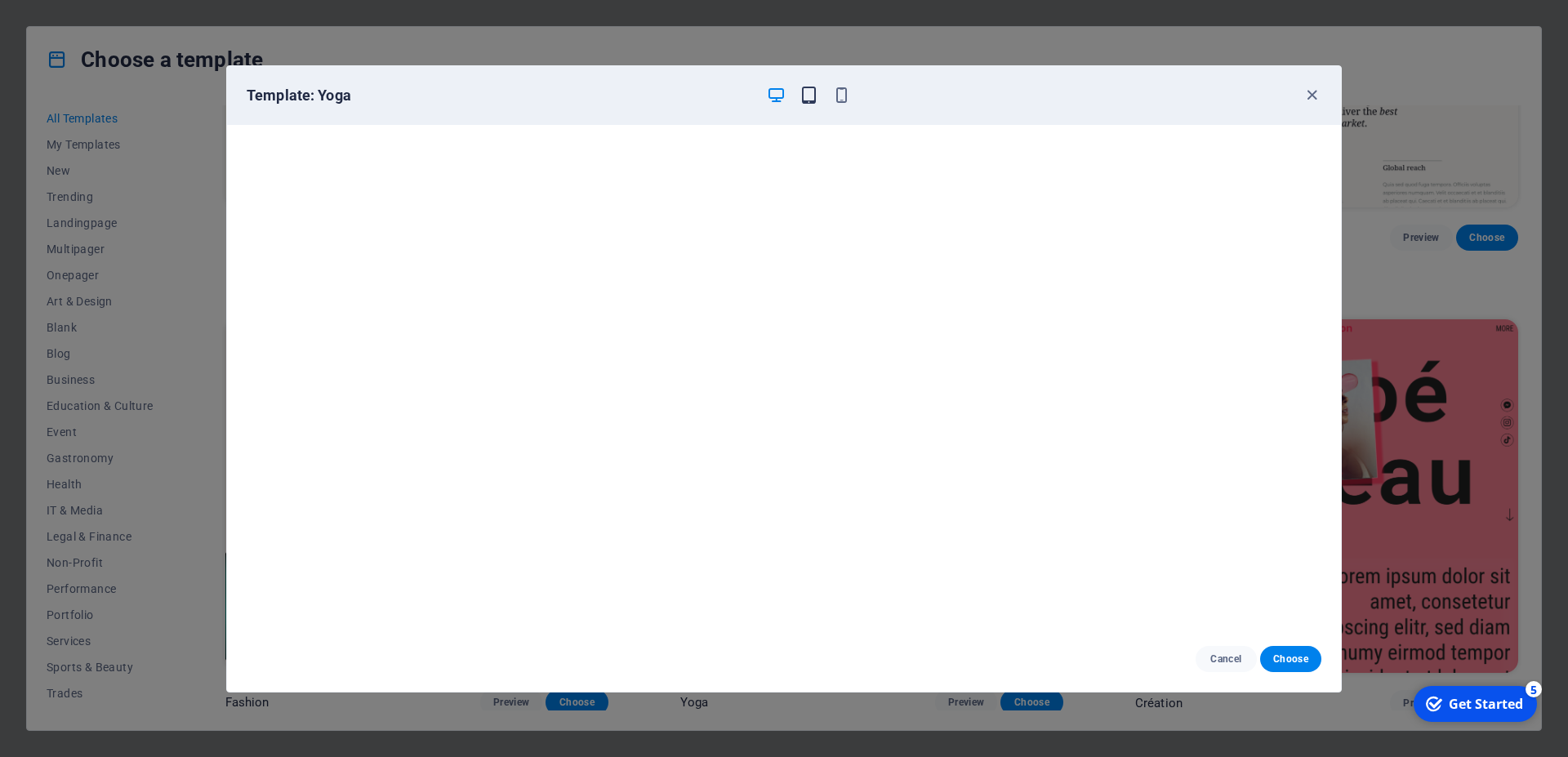
click at [809, 94] on icon "button" at bounding box center [808, 94] width 19 height 19
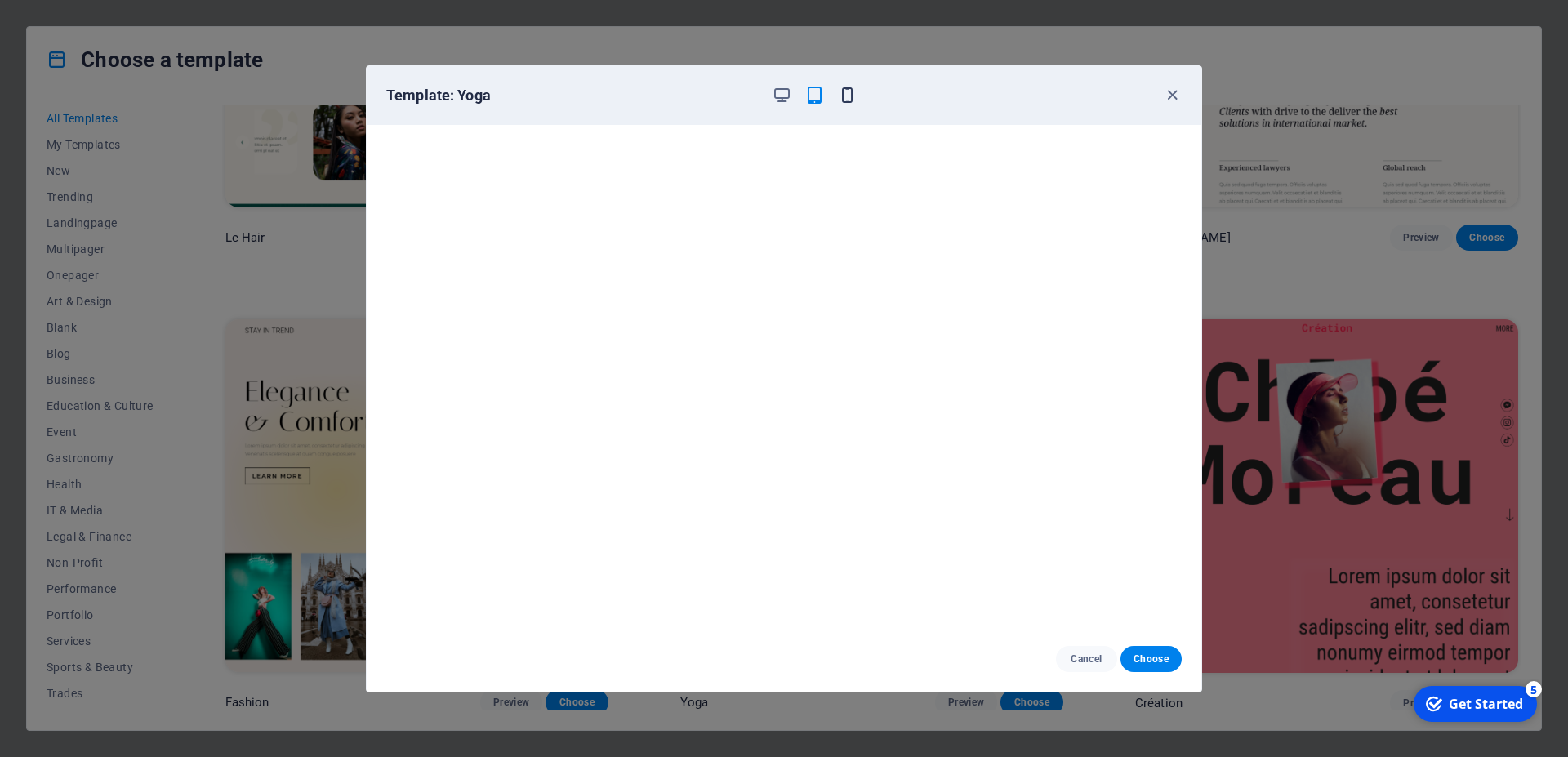
click at [843, 95] on icon "button" at bounding box center [847, 94] width 19 height 19
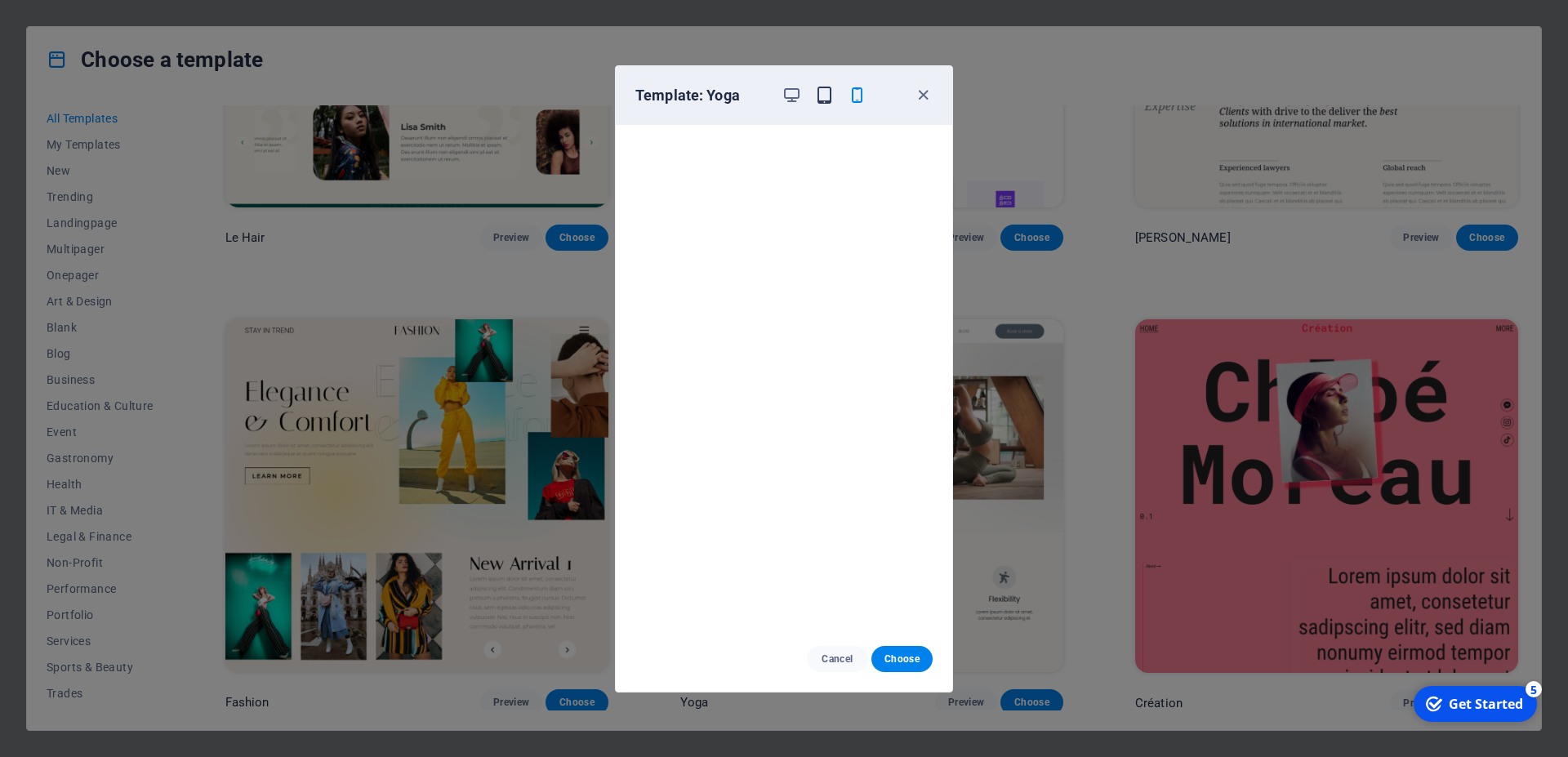
click at [827, 93] on icon "button" at bounding box center [824, 94] width 19 height 19
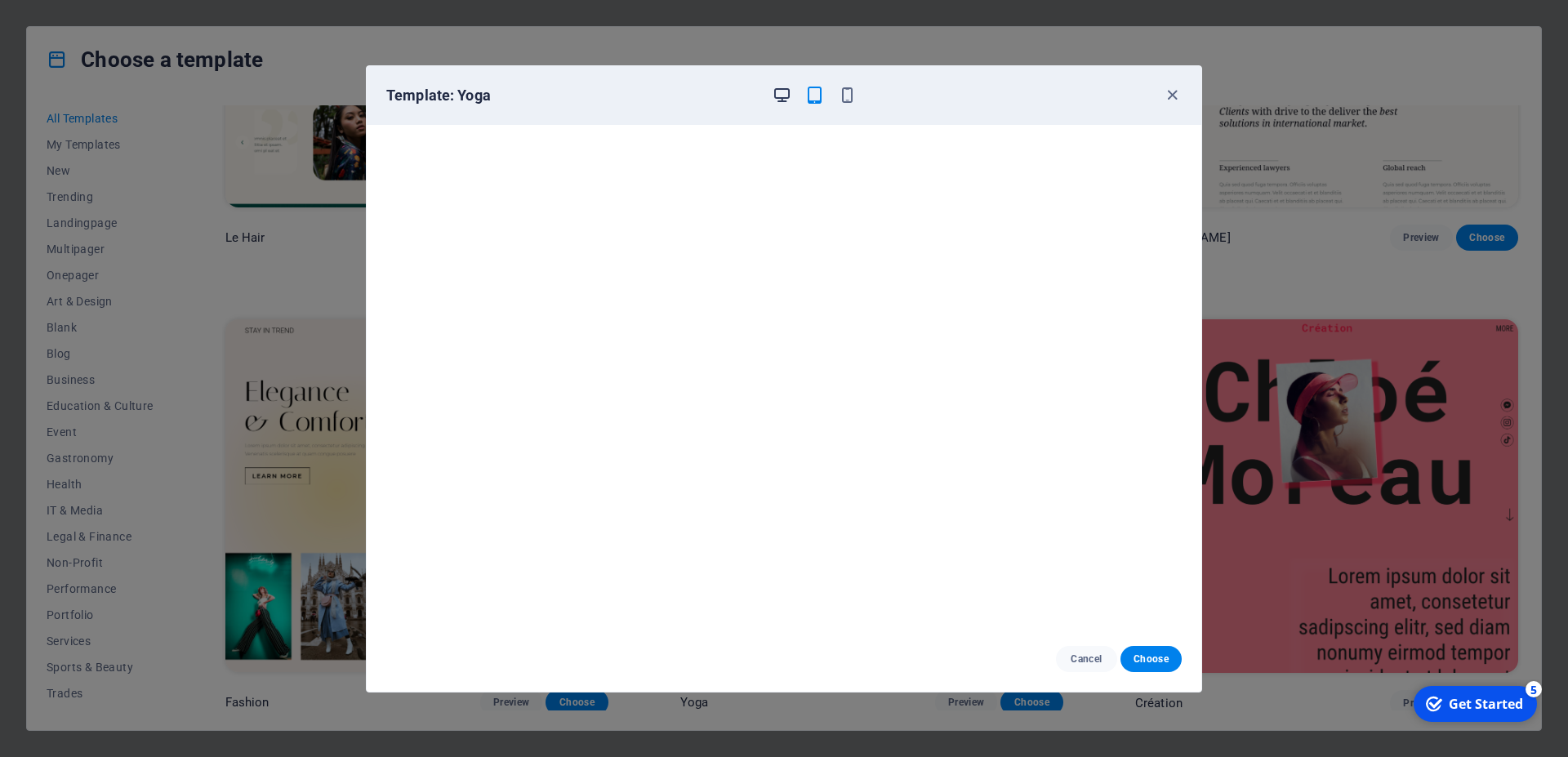
click at [780, 91] on icon "button" at bounding box center [781, 94] width 19 height 19
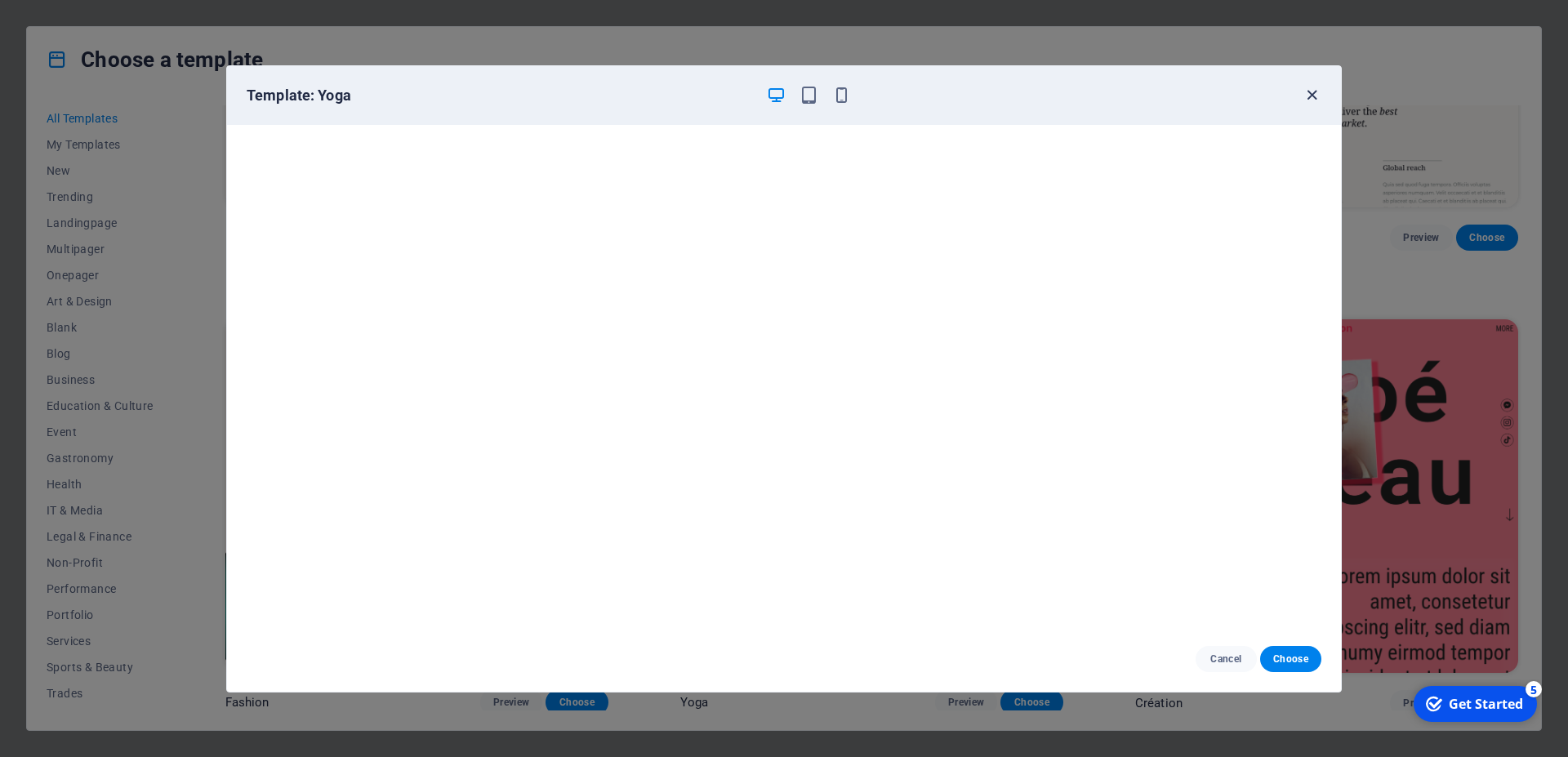
click at [1313, 98] on icon "button" at bounding box center [1311, 94] width 19 height 19
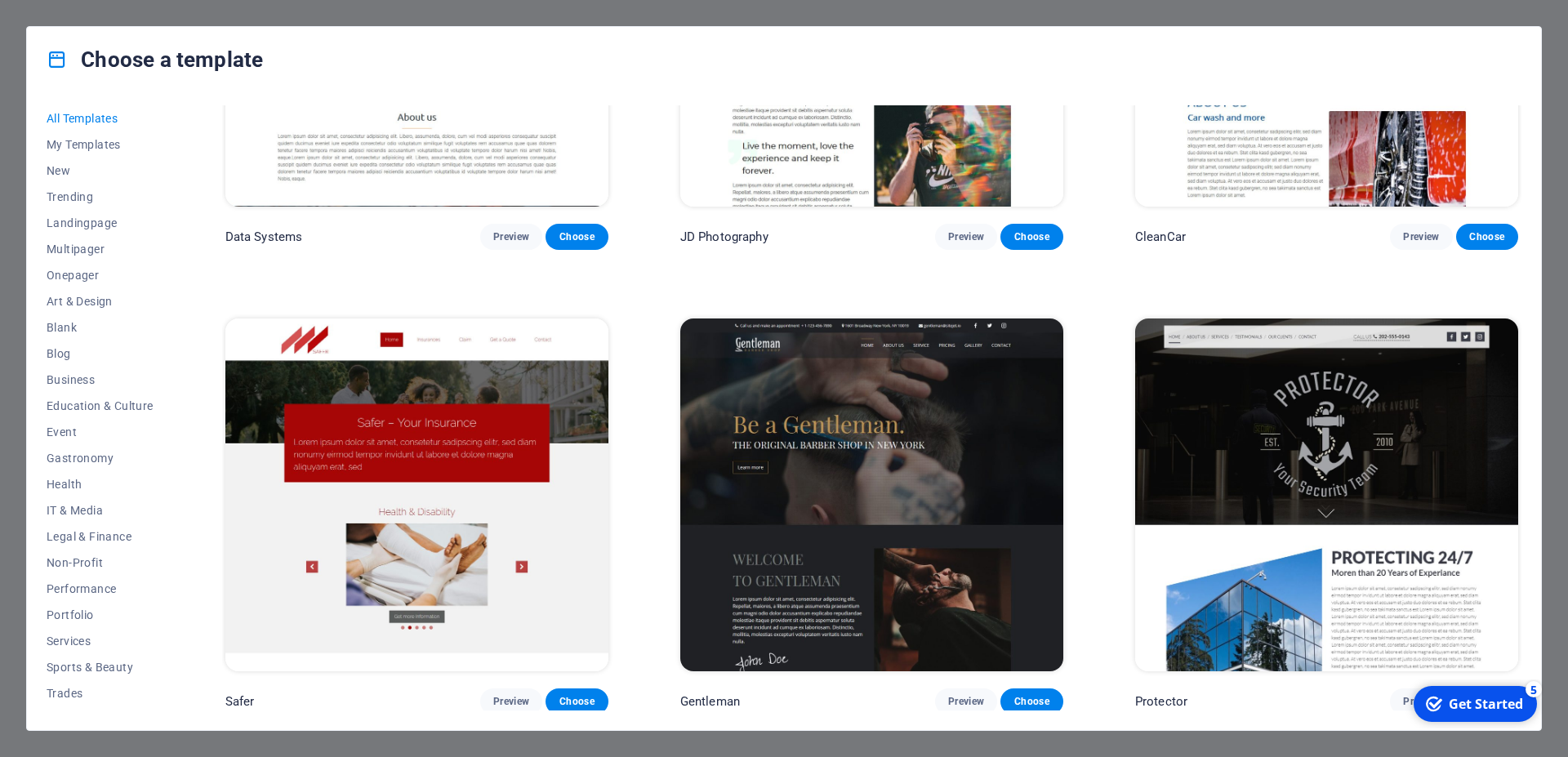
scroll to position [8602, 0]
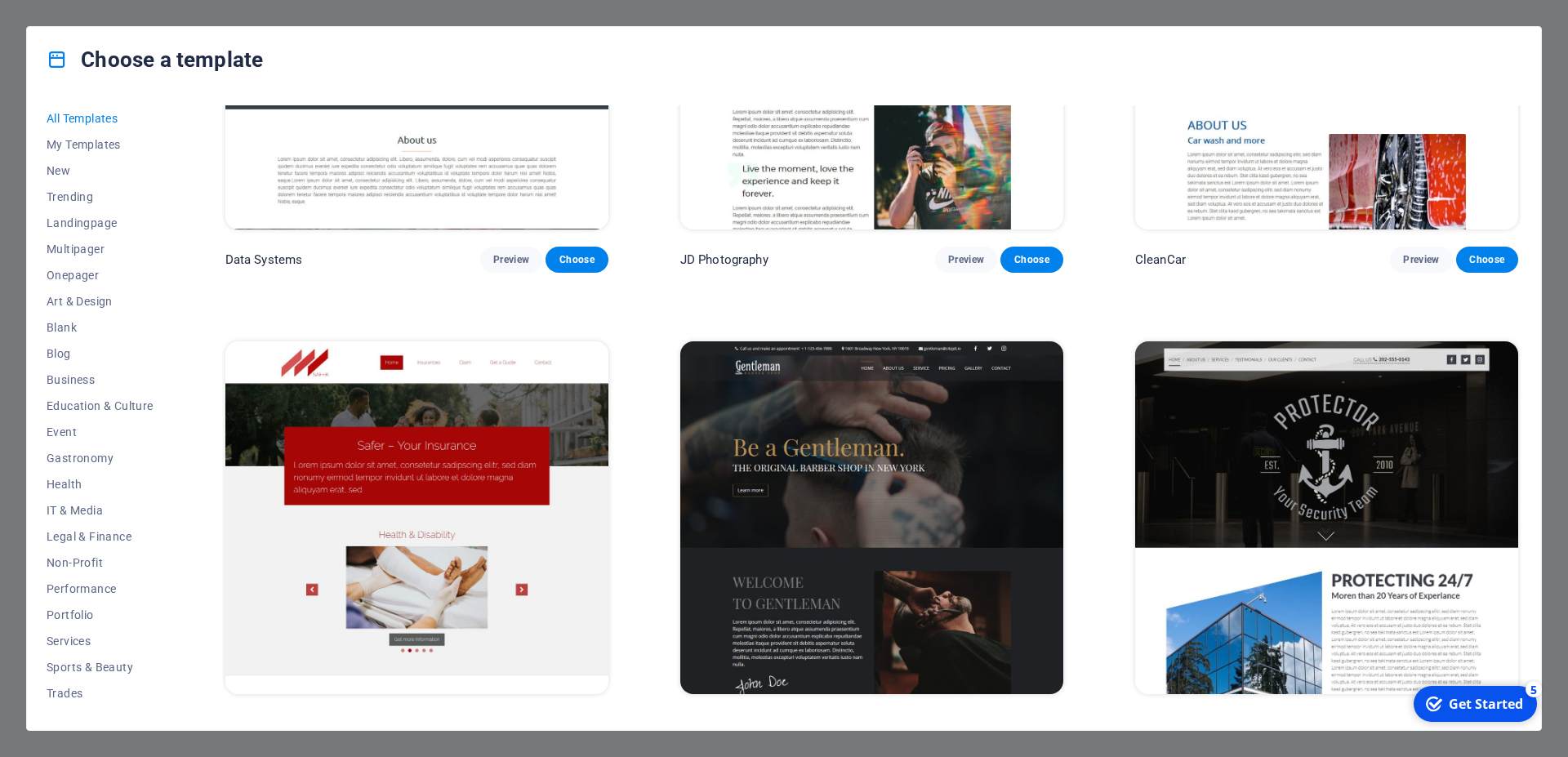
click at [504, 718] on span "Preview" at bounding box center [511, 724] width 36 height 13
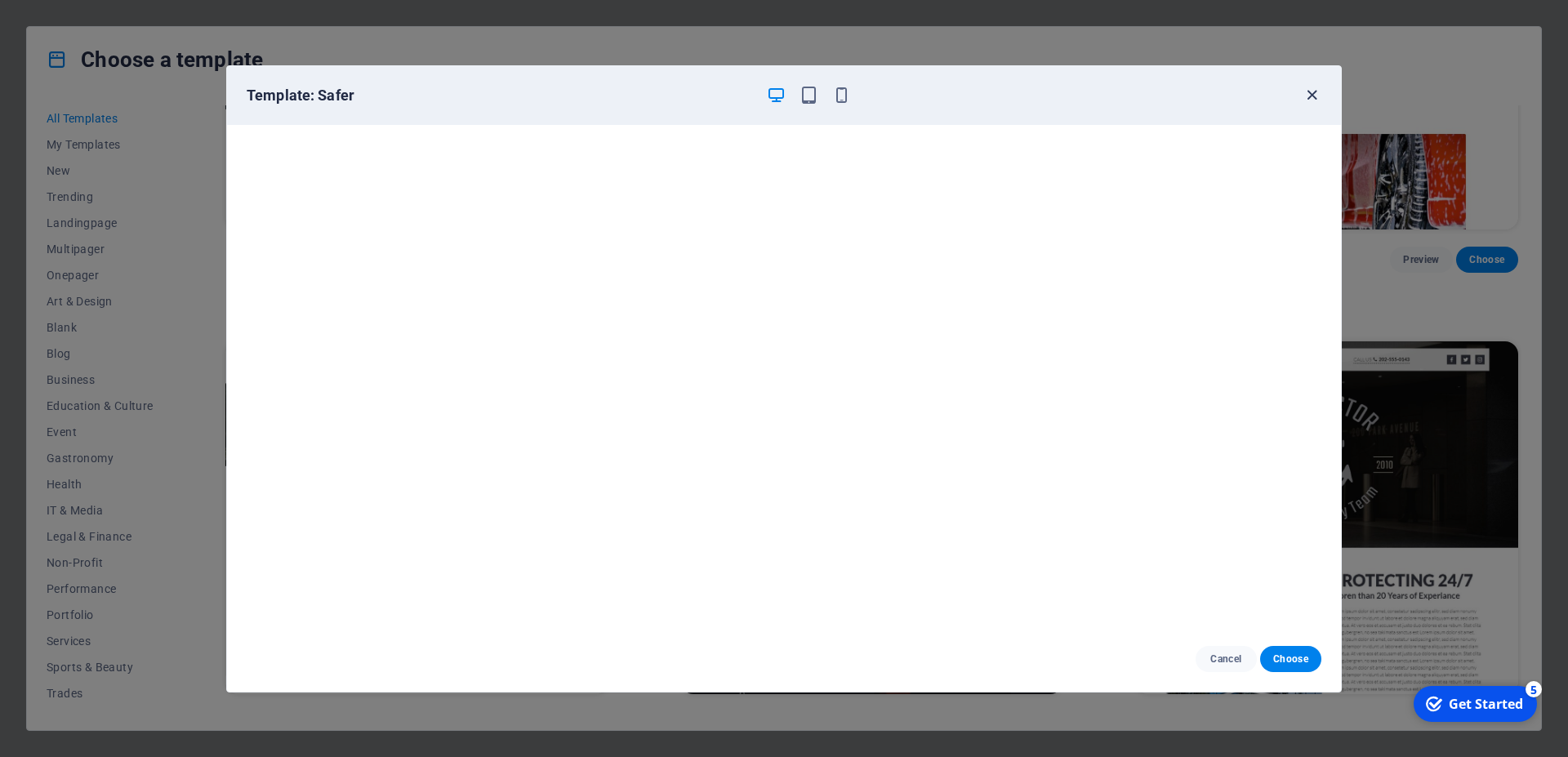
click at [1308, 95] on icon "button" at bounding box center [1311, 94] width 19 height 19
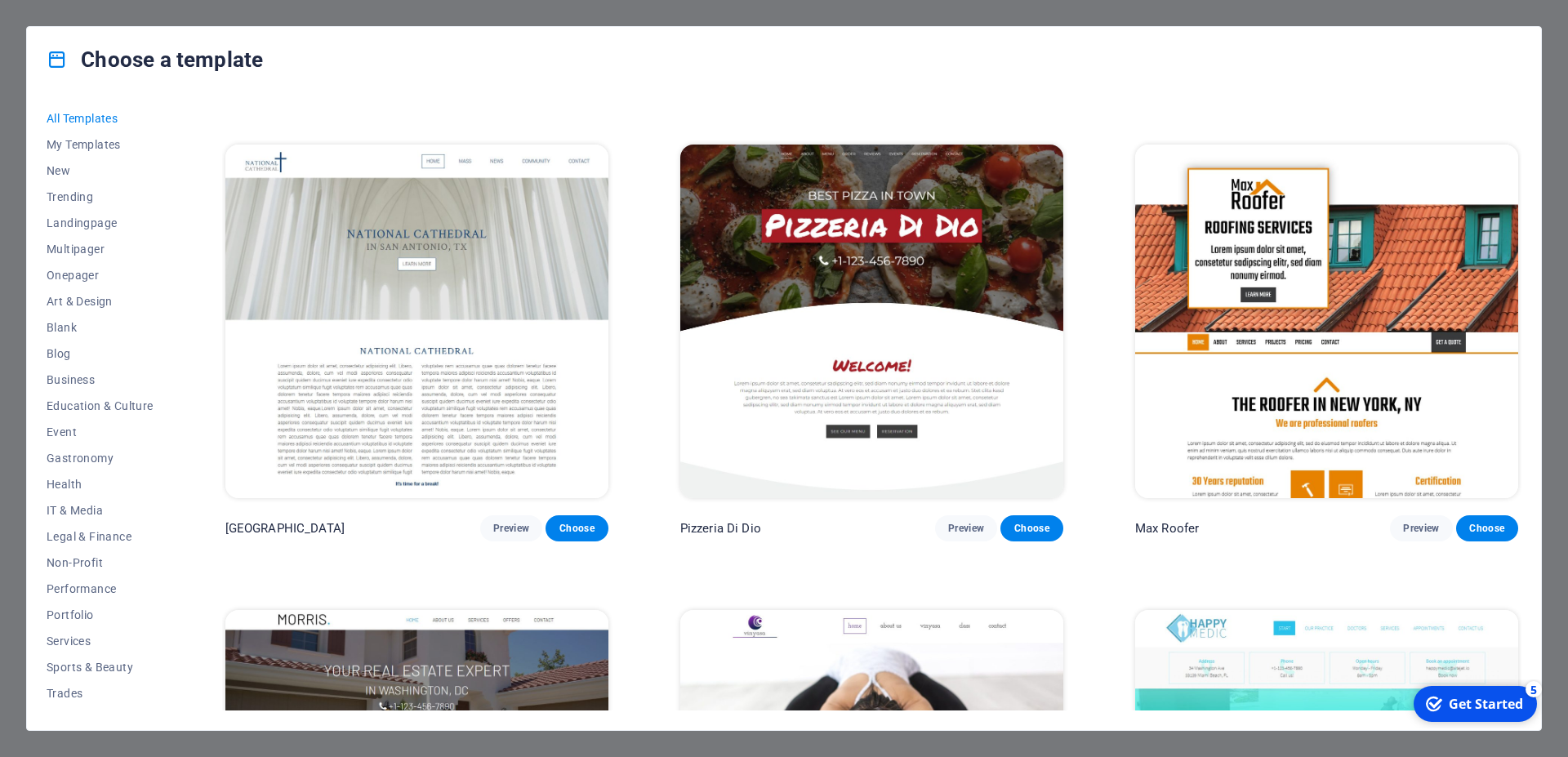
scroll to position [9410, 0]
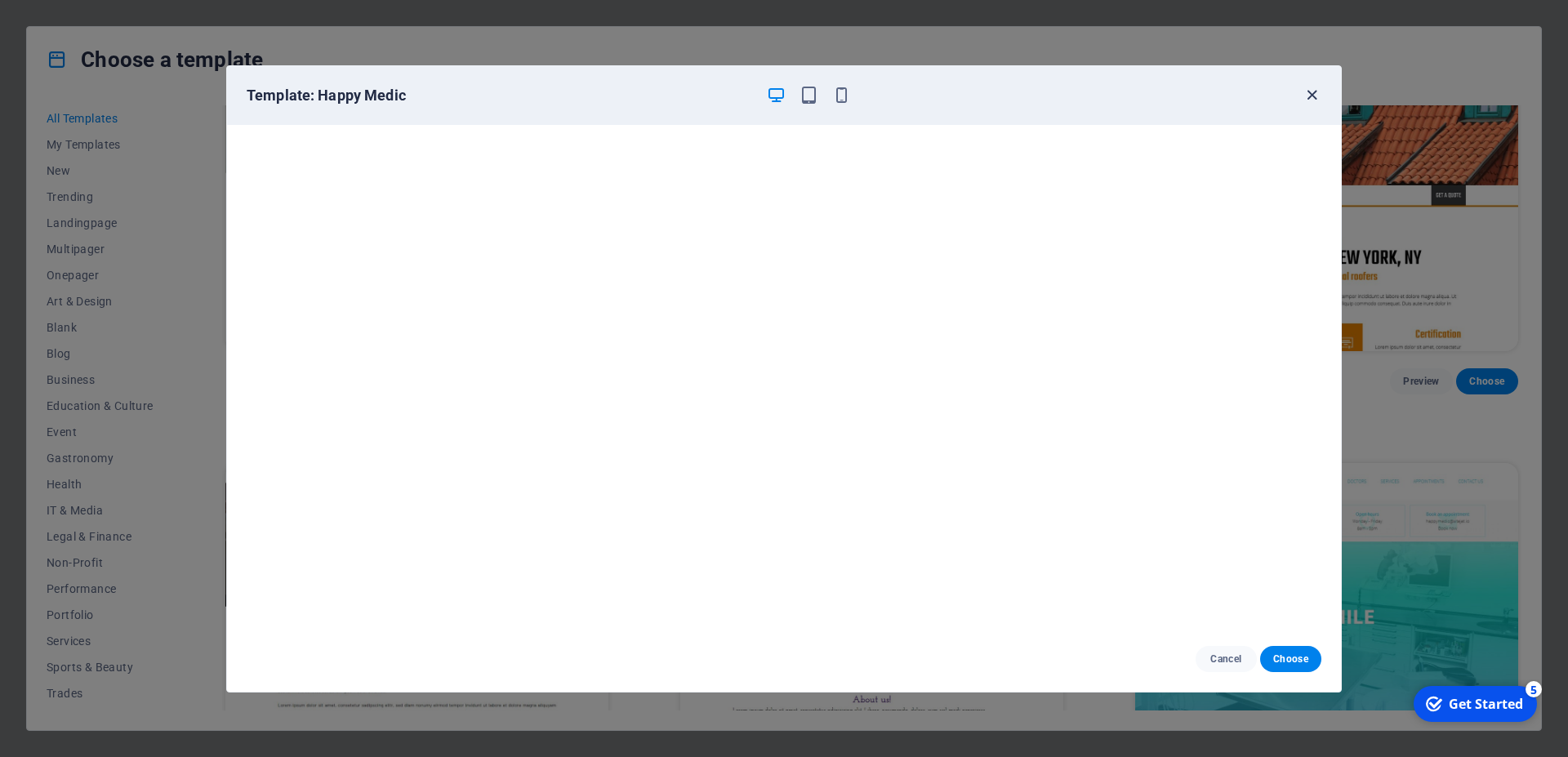
click at [1313, 94] on icon "button" at bounding box center [1311, 94] width 19 height 19
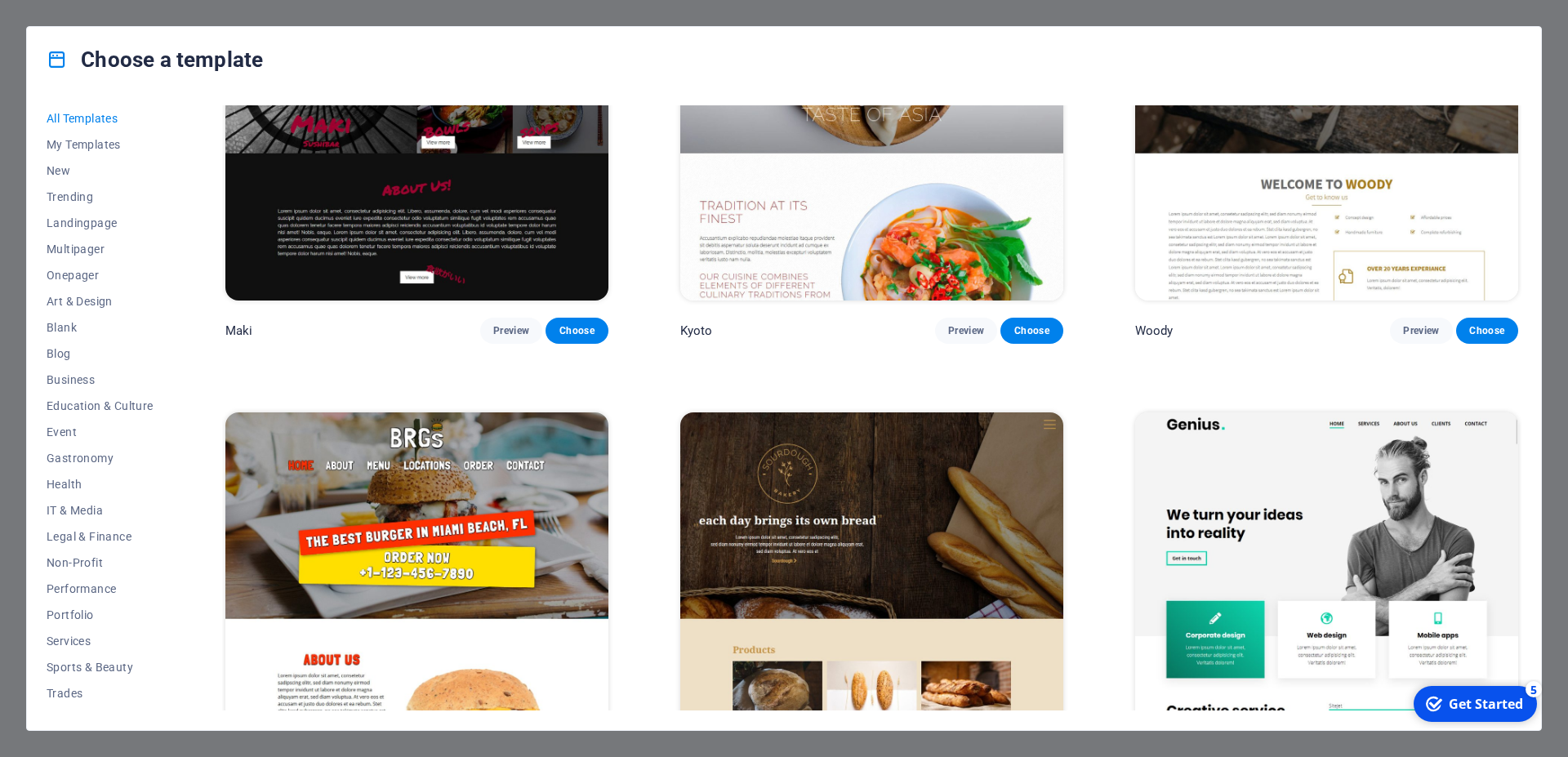
scroll to position [10440, 0]
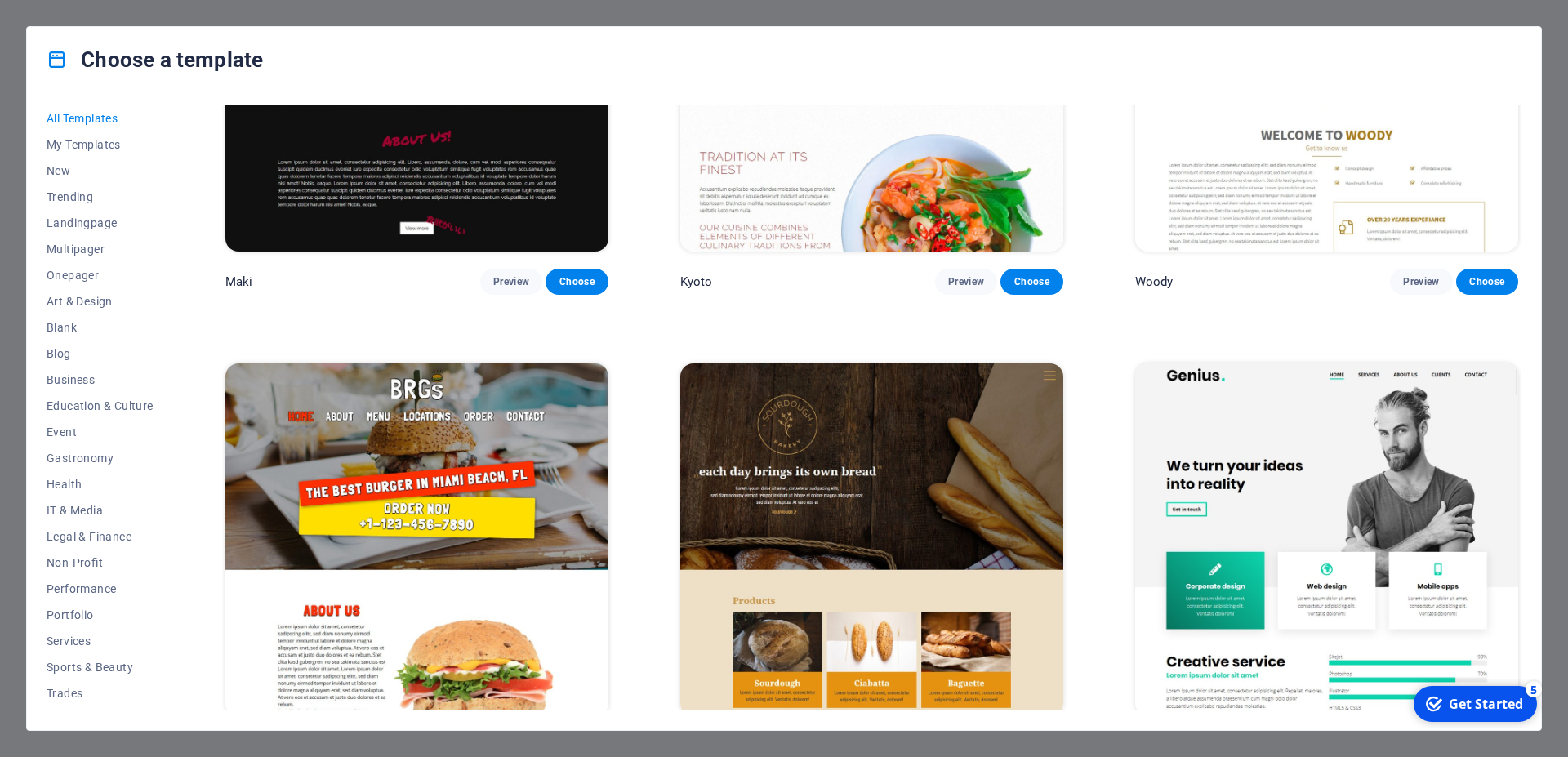
click at [1412, 740] on span "Preview" at bounding box center [1421, 746] width 36 height 13
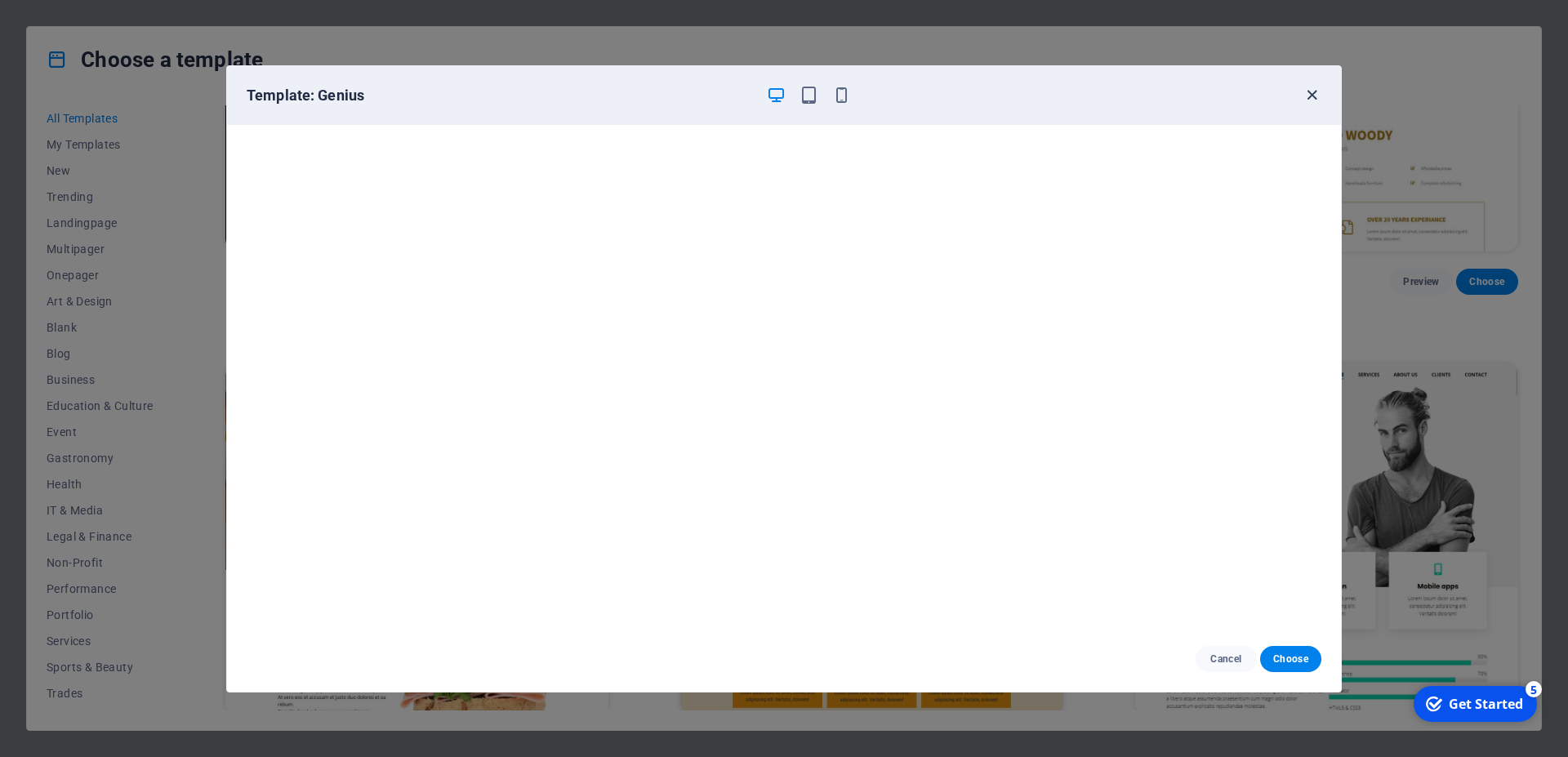
click at [1312, 94] on icon "button" at bounding box center [1311, 94] width 19 height 19
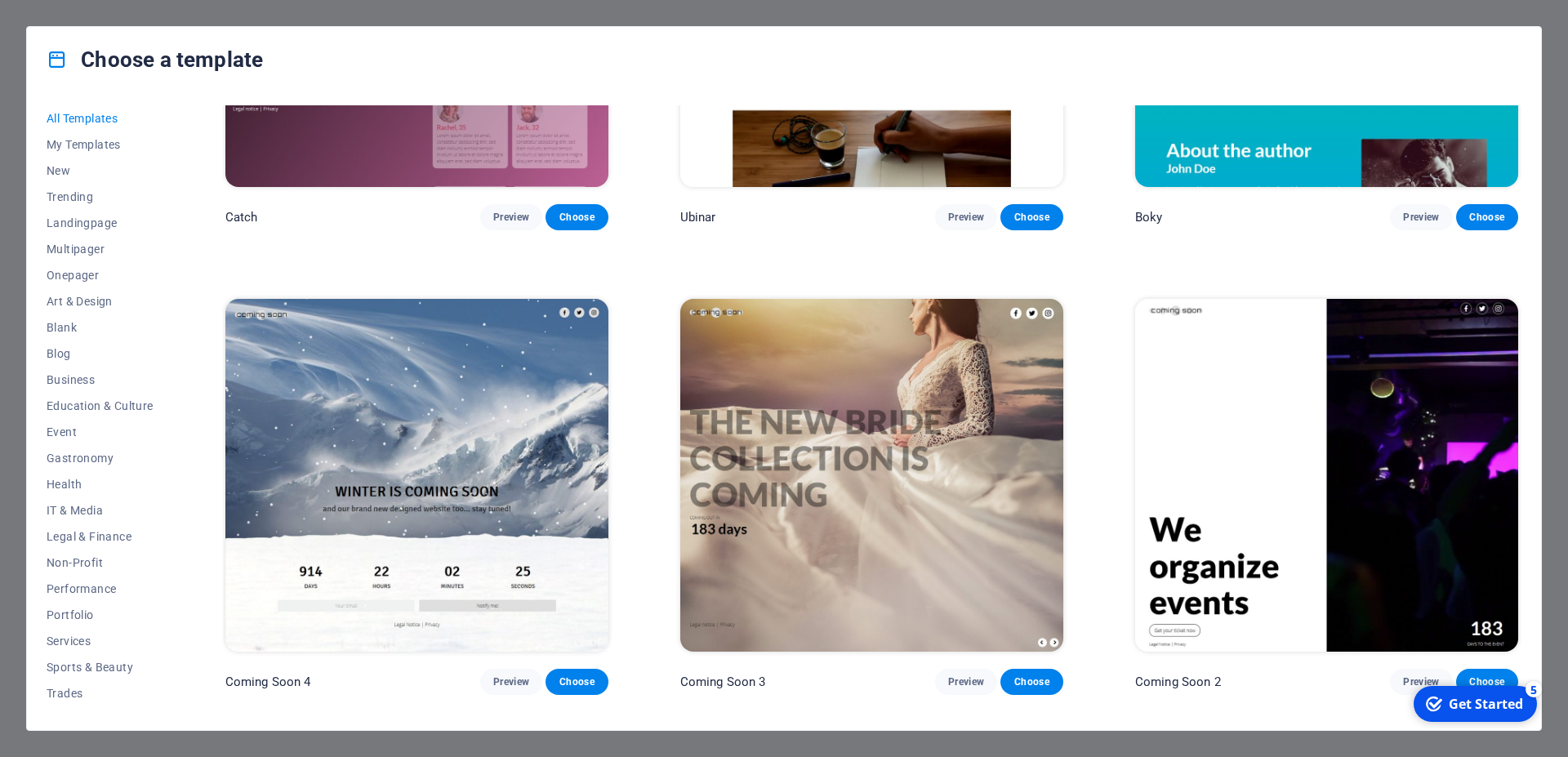
scroll to position [24087, 0]
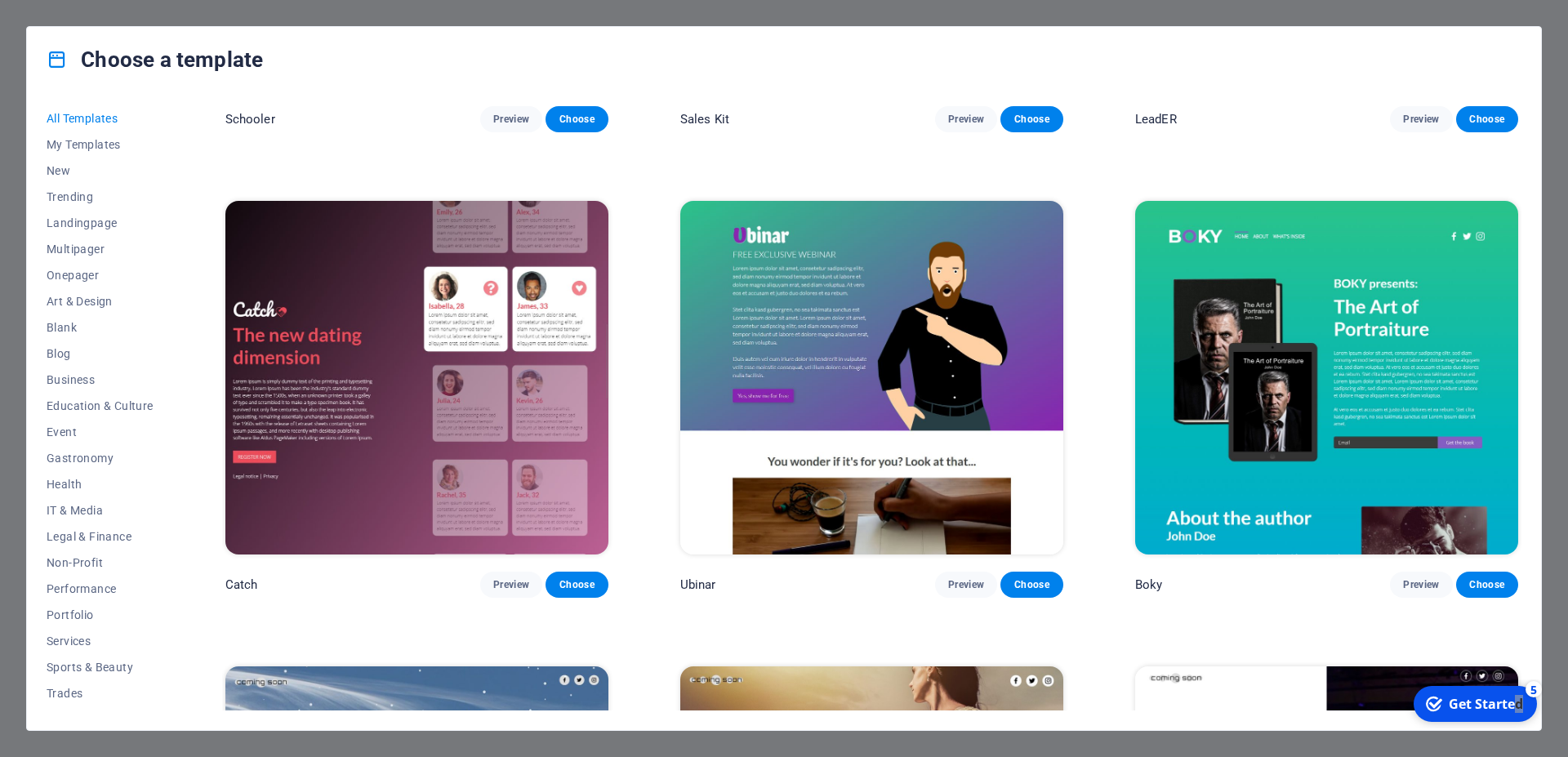
drag, startPoint x: 1516, startPoint y: 683, endPoint x: 1533, endPoint y: 243, distance: 440.3
click at [1533, 679] on html "checkmark Get Started 5 First Steps in the Editor Let's guide you through the t…" at bounding box center [1474, 704] width 138 height 49
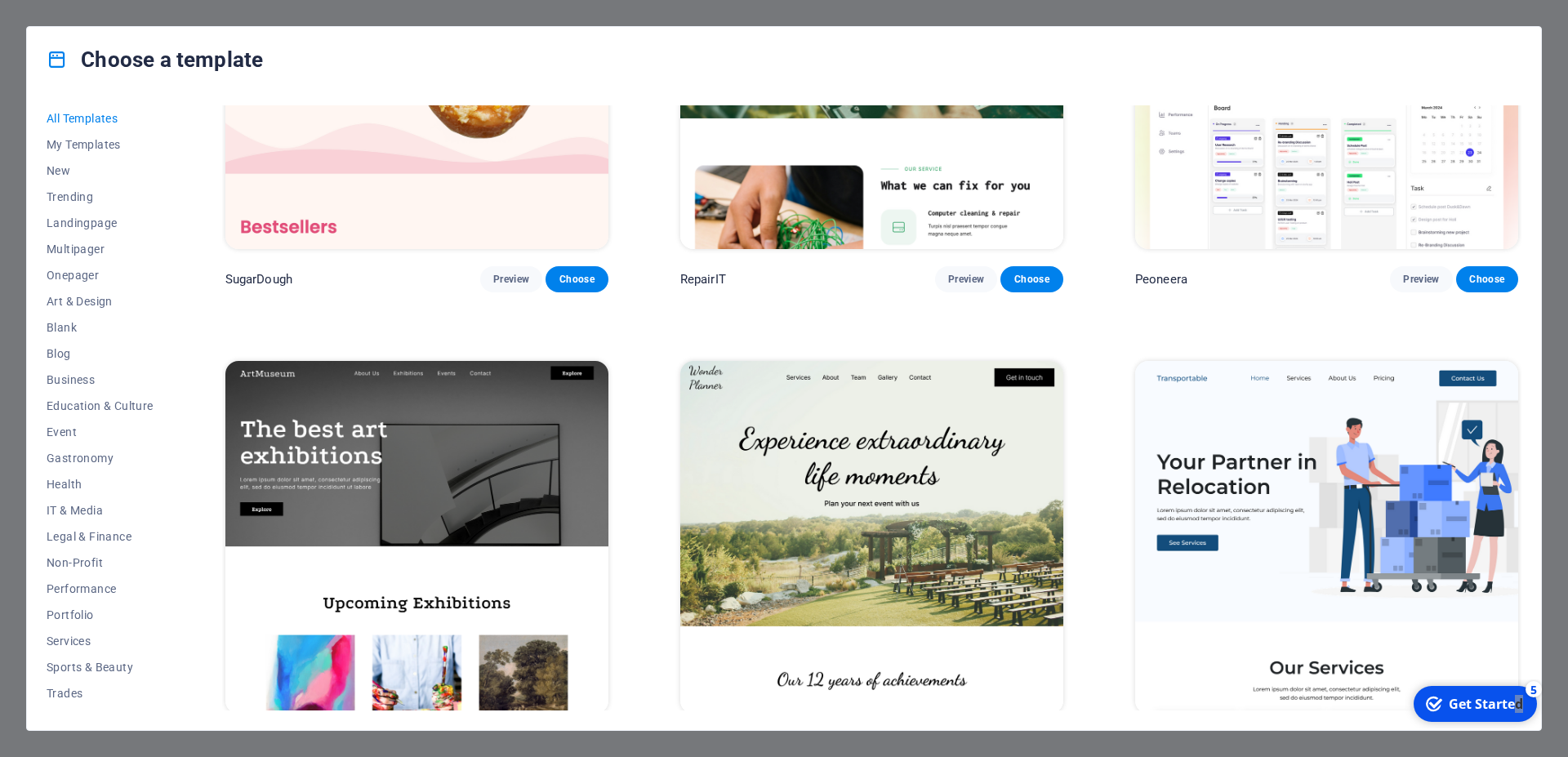
scroll to position [0, 0]
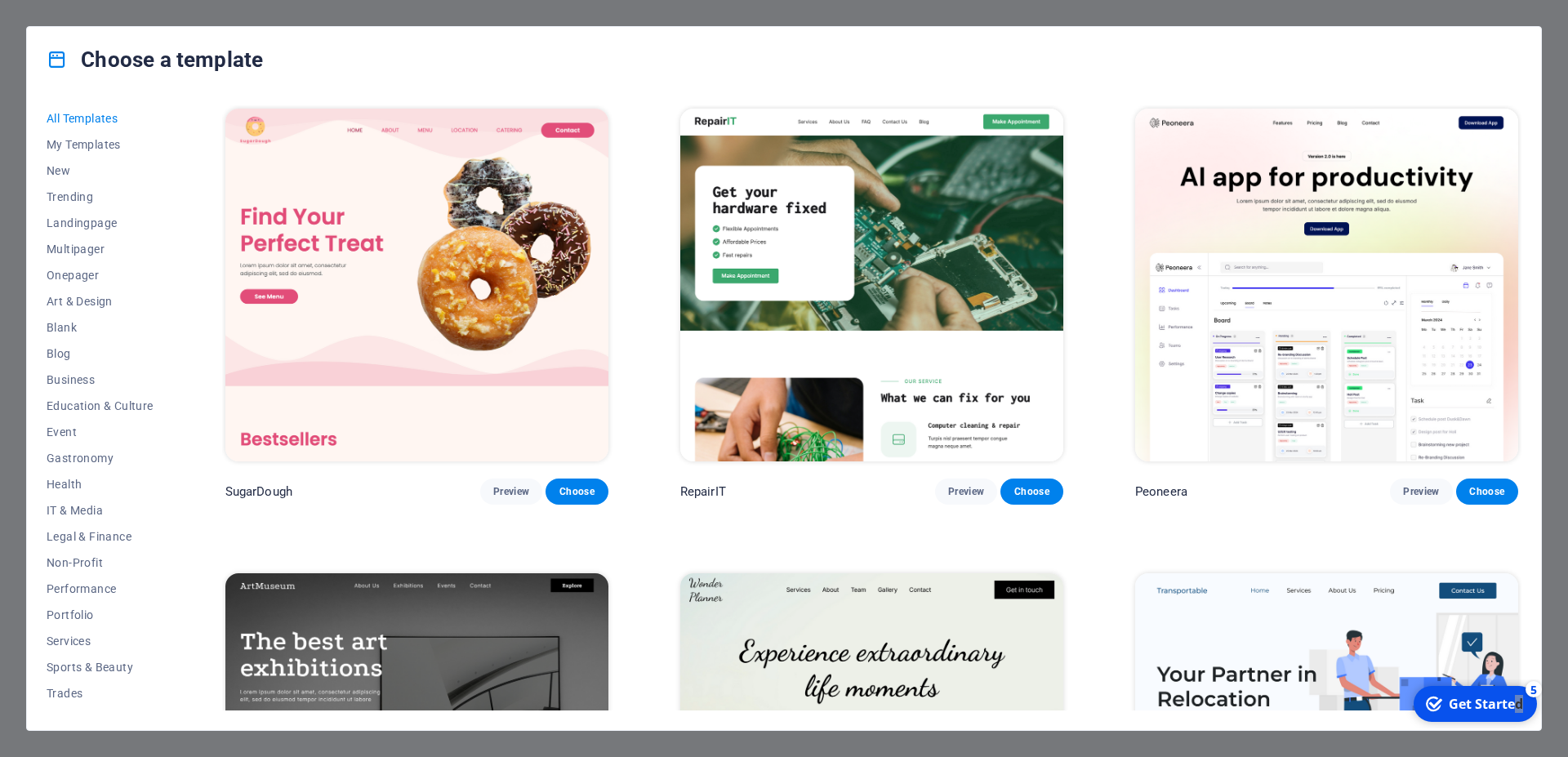
click at [876, 10] on div "Choose a template All Templates My Templates New Trending Landingpage Multipage…" at bounding box center [784, 378] width 1568 height 757
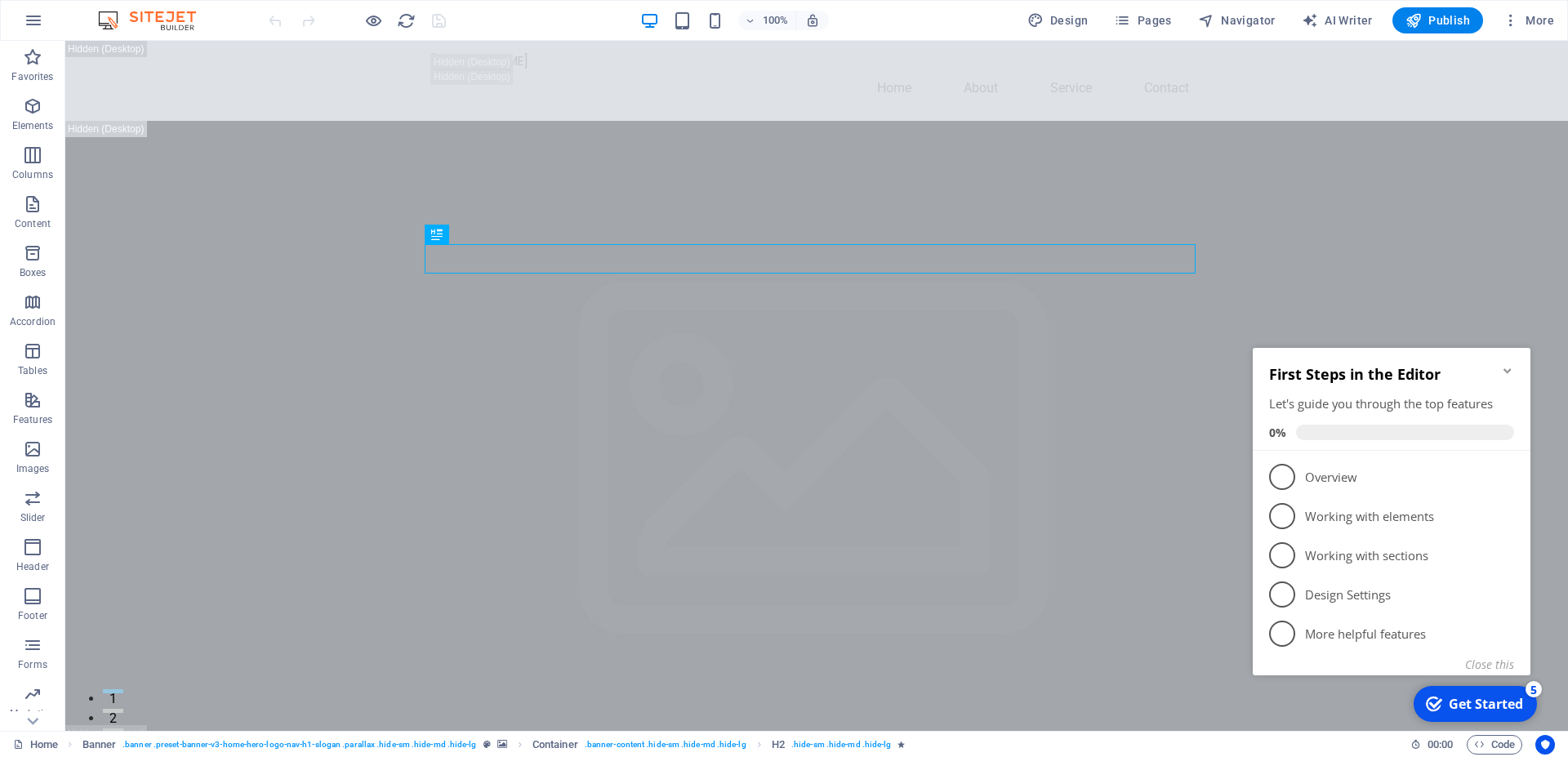
click at [1505, 373] on icon "Minimize checklist" at bounding box center [1507, 371] width 13 height 13
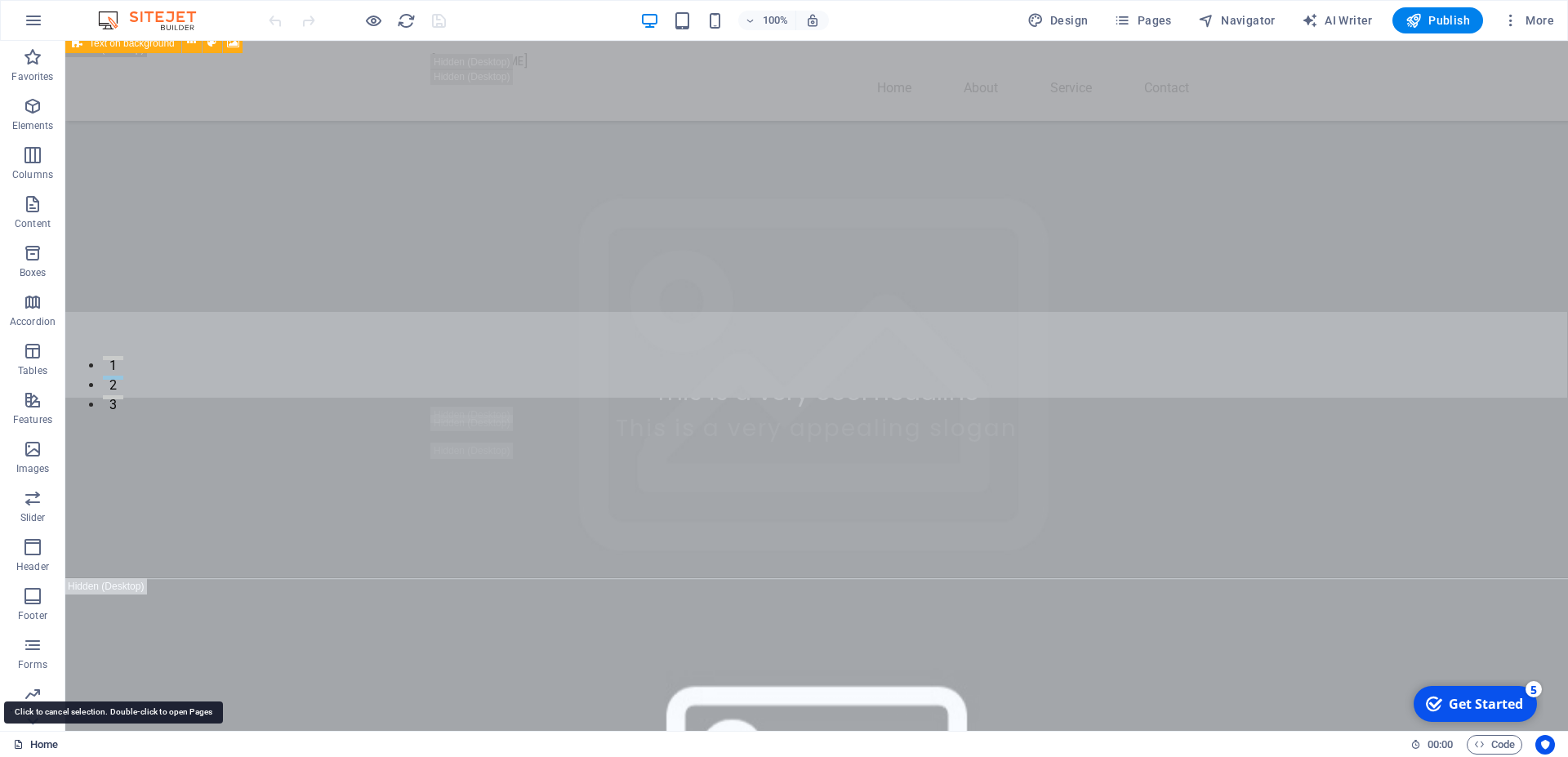
click at [1487, 743] on span "Code" at bounding box center [1494, 745] width 41 height 19
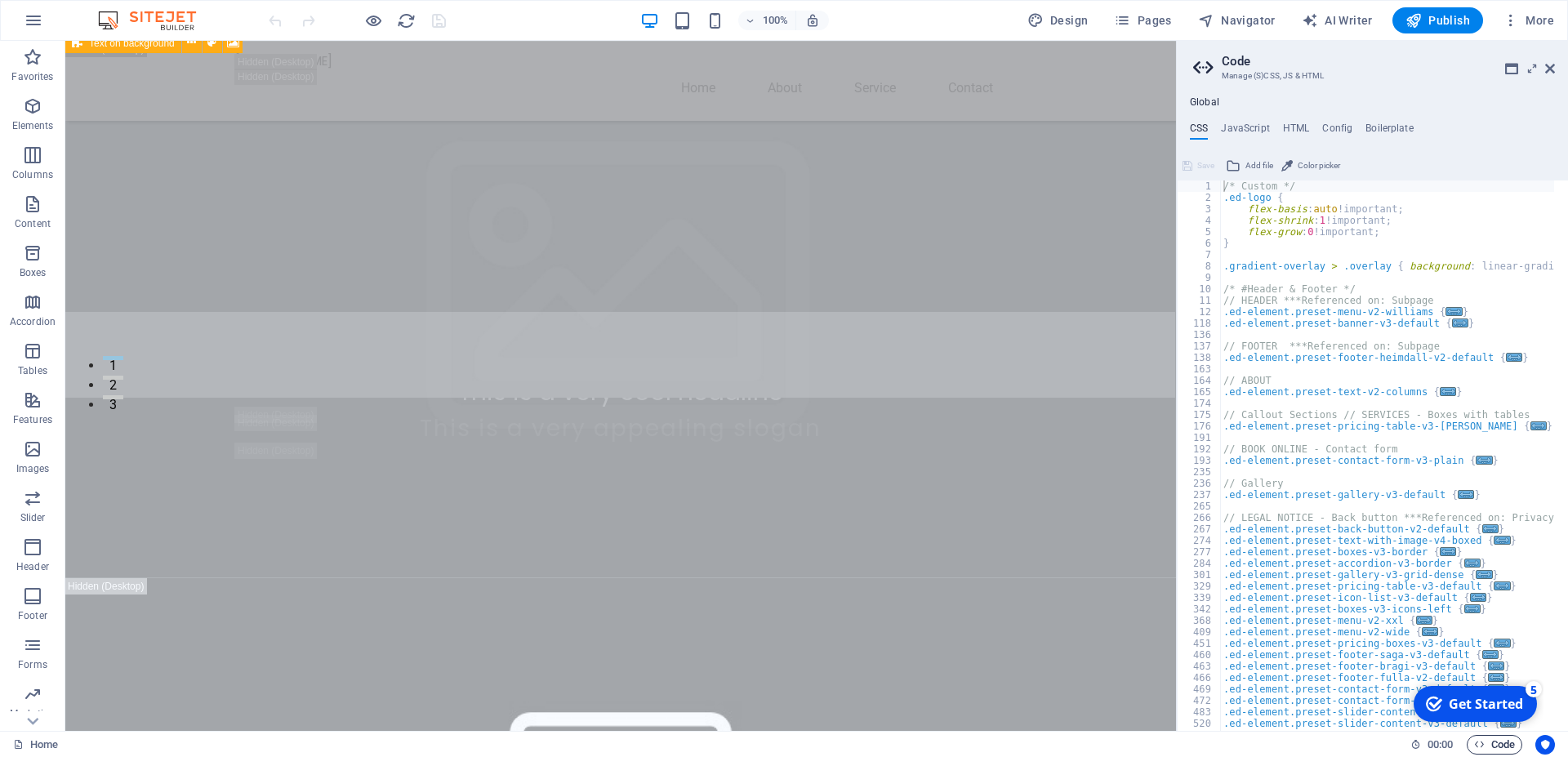
click at [1485, 743] on span "Code" at bounding box center [1494, 745] width 41 height 19
click at [1478, 747] on icon "button" at bounding box center [1479, 745] width 11 height 11
type textarea "/* JS for preset "Menu V2" */"
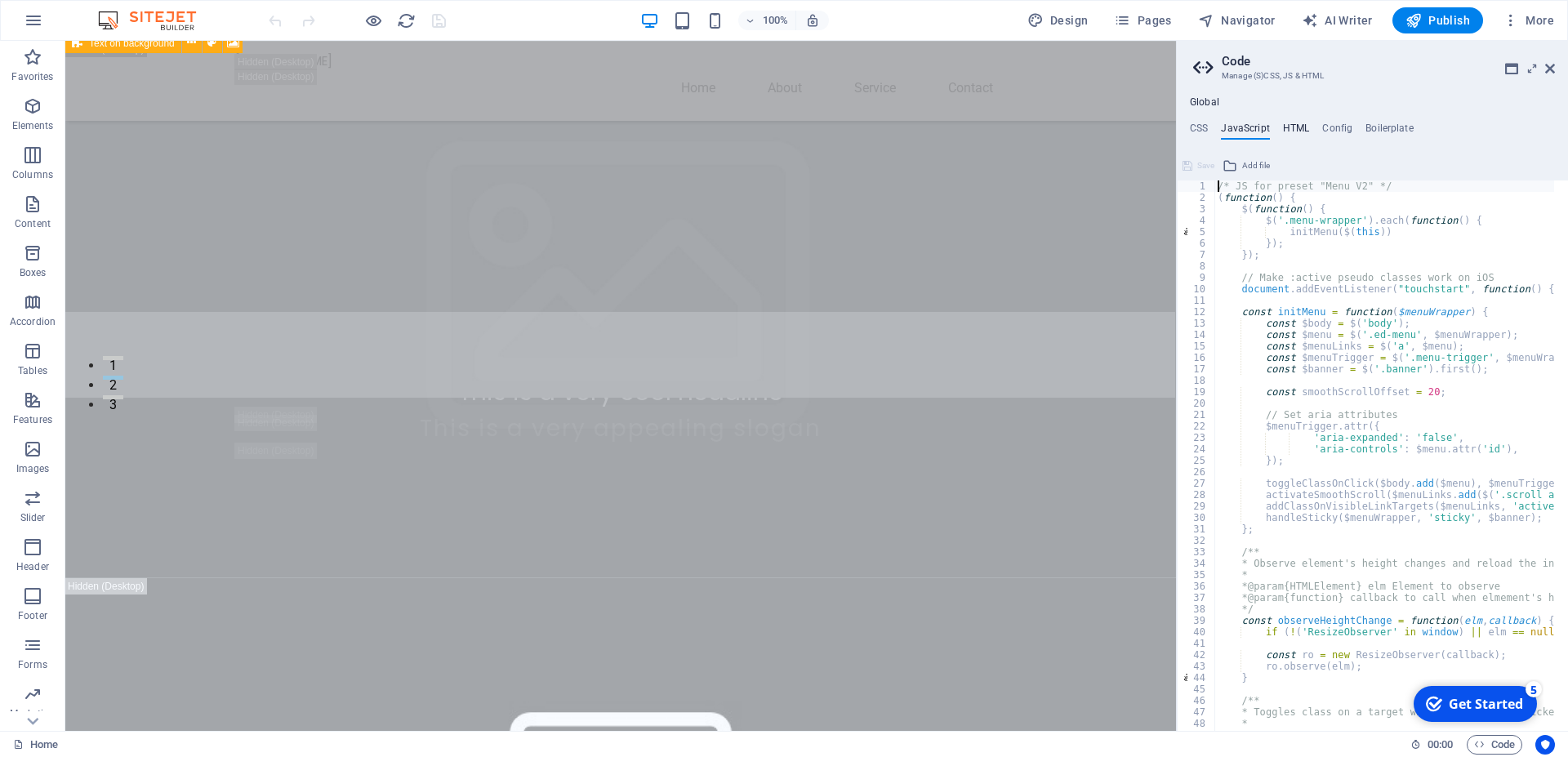
type textarea "<a href="#main-content" class="wv-link-content button">Skip to main content</a>"
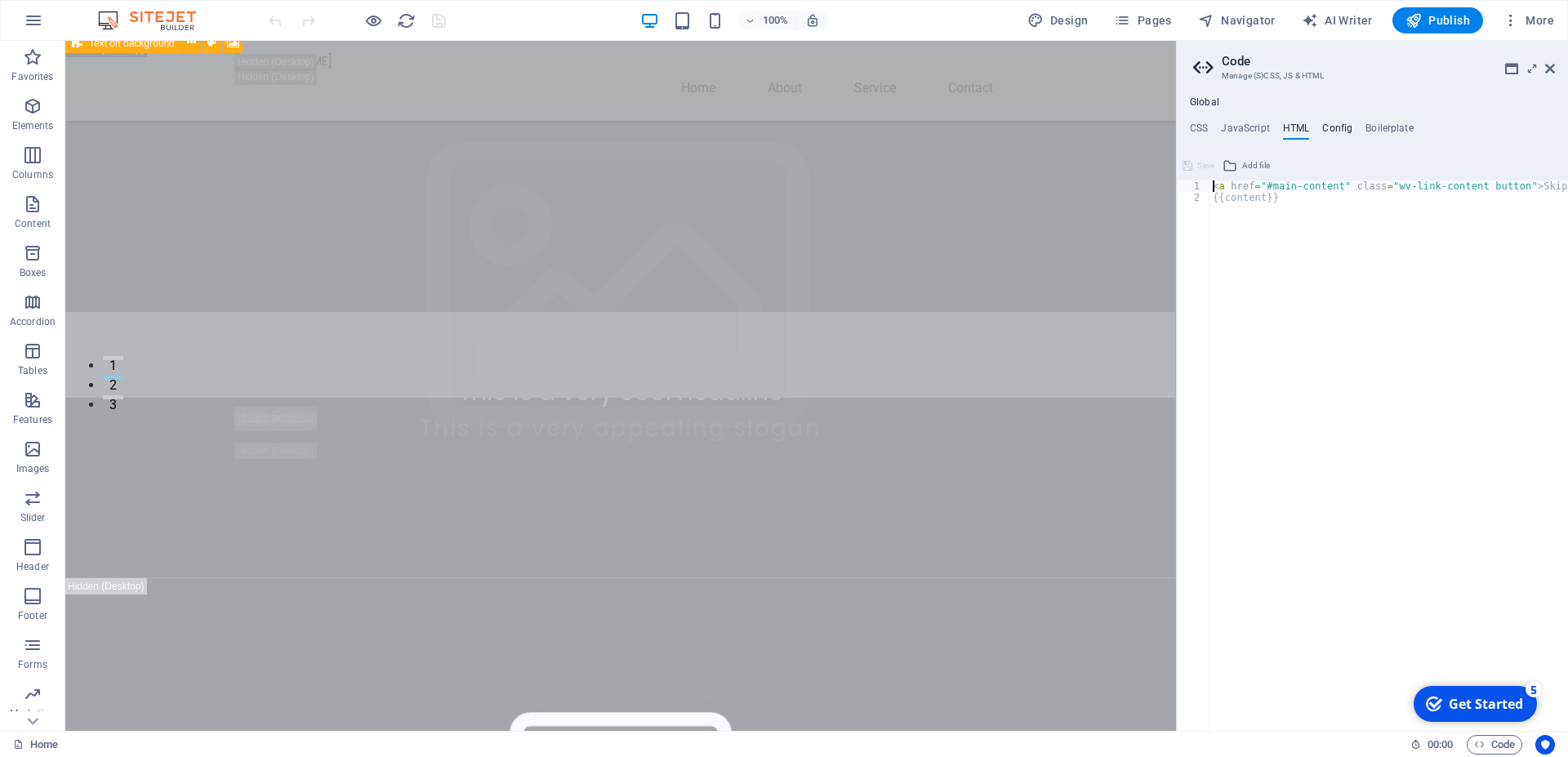
type textarea "$color-background: #F3F9FF;"
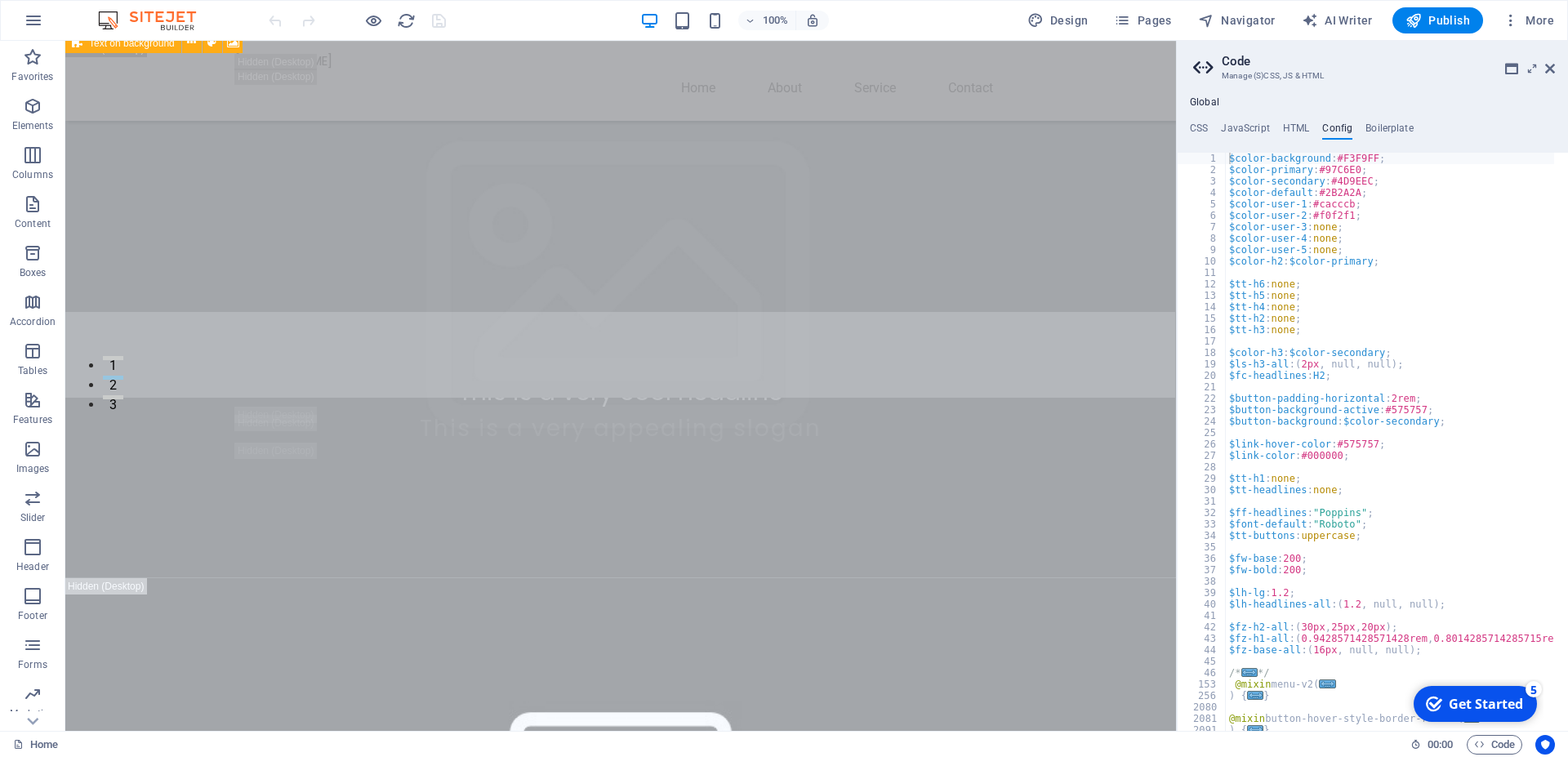
click at [1372, 127] on h4 "Boilerplate" at bounding box center [1389, 131] width 49 height 18
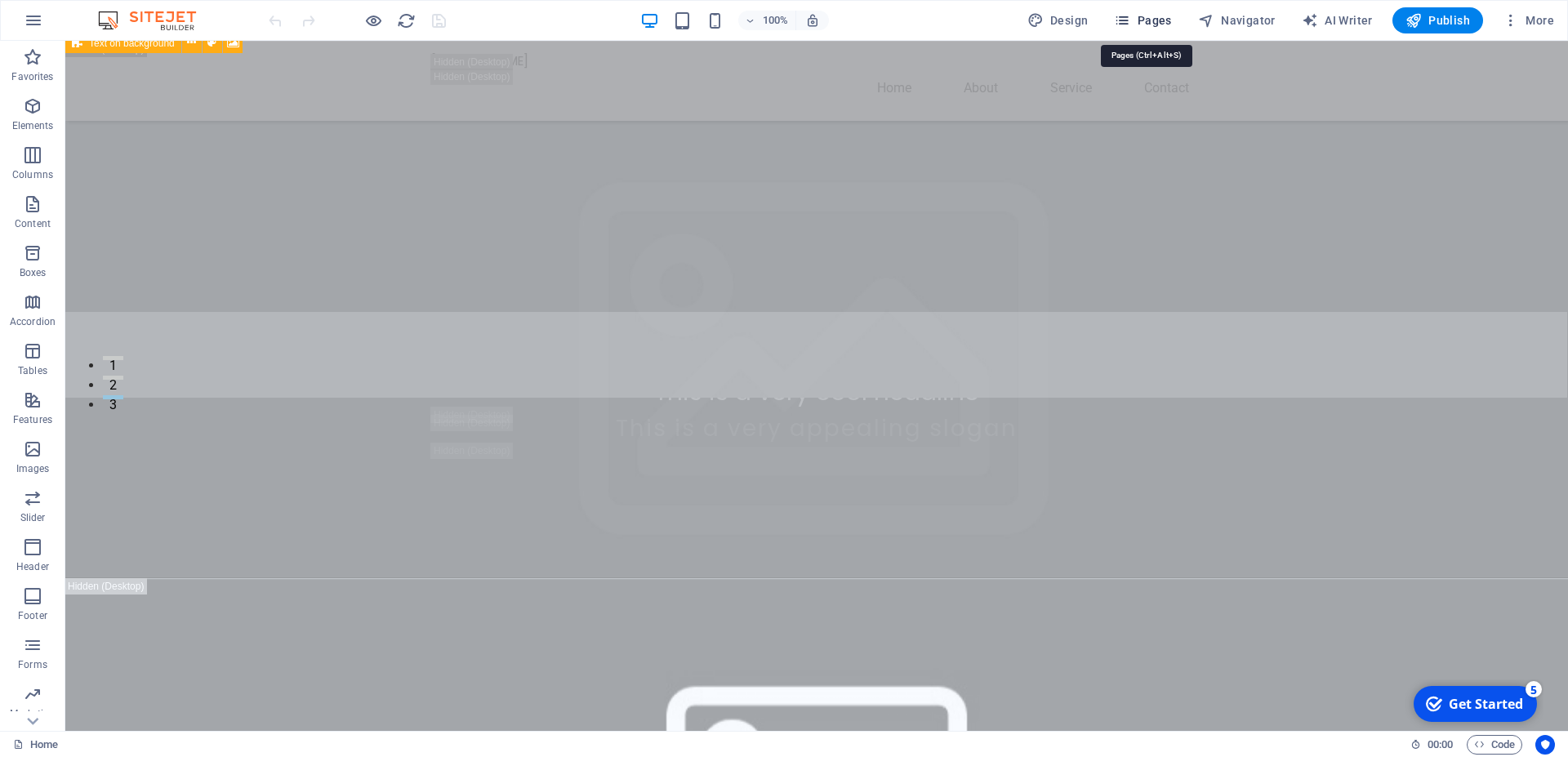
click at [1124, 19] on icon "button" at bounding box center [1122, 20] width 17 height 17
